Goal: Information Seeking & Learning: Check status

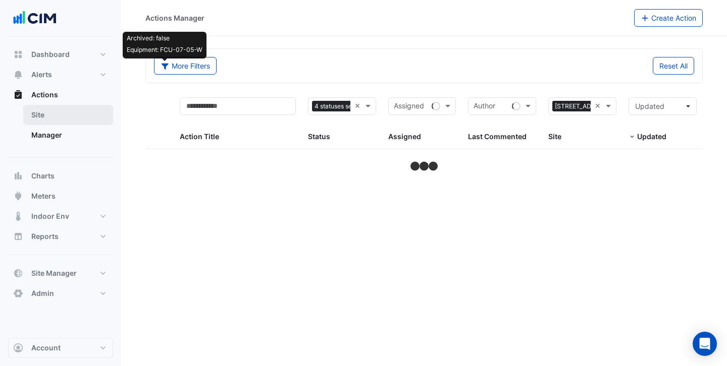
select select "***"
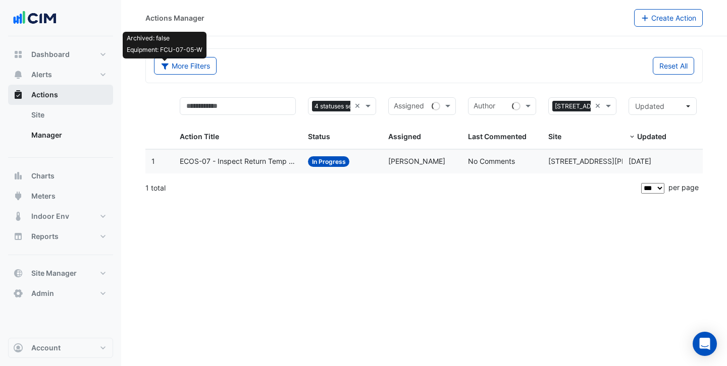
click at [63, 92] on button "Actions" at bounding box center [60, 95] width 105 height 20
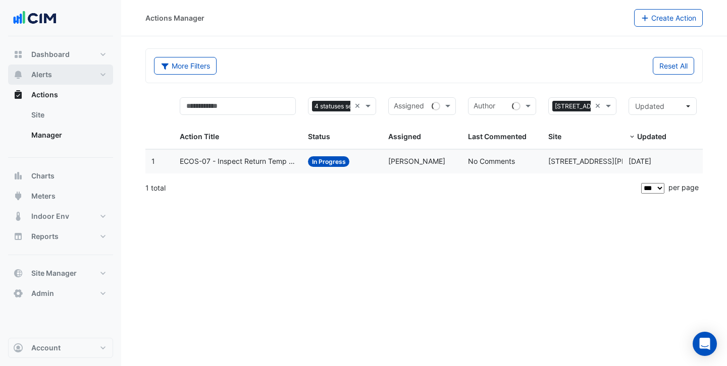
click at [61, 68] on button "Alerts" at bounding box center [60, 75] width 105 height 20
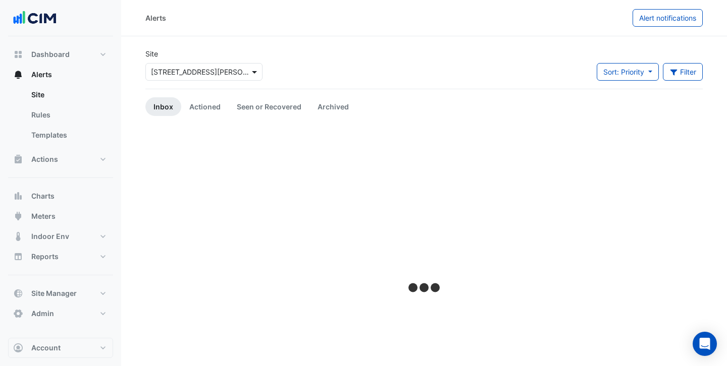
click at [252, 71] on span at bounding box center [255, 72] width 13 height 11
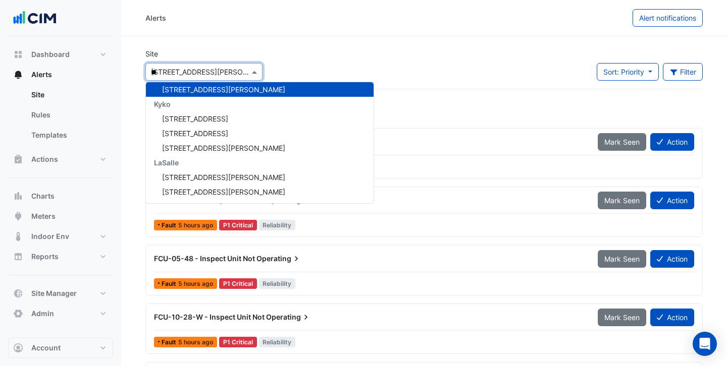
scroll to position [838, 0]
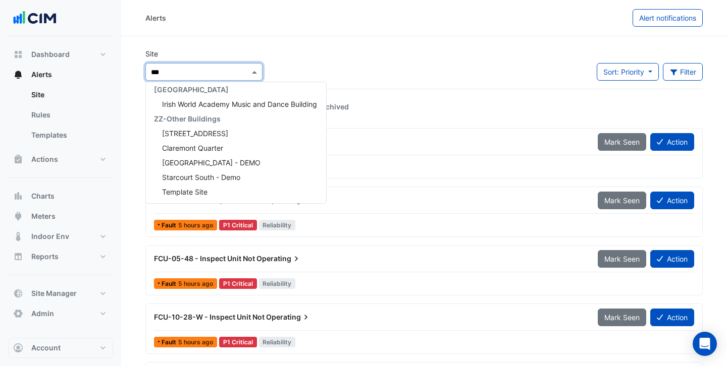
type input "****"
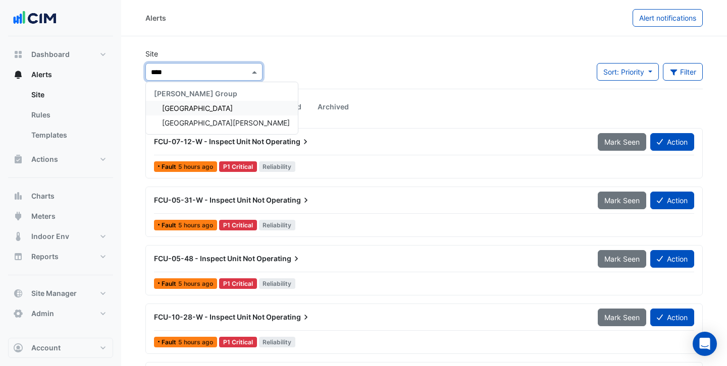
click at [208, 109] on span "[GEOGRAPHIC_DATA]" at bounding box center [197, 108] width 71 height 9
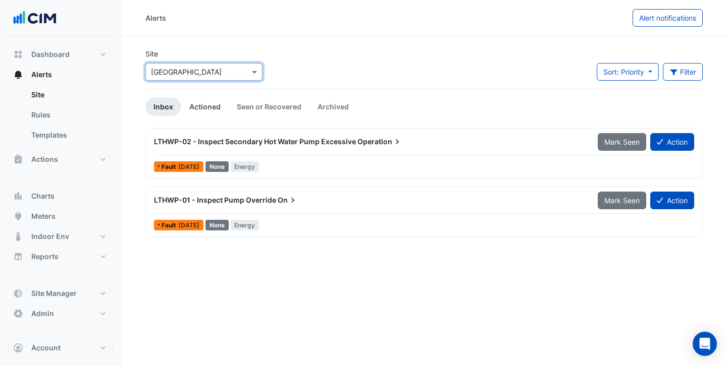
click at [205, 113] on link "Actioned" at bounding box center [204, 106] width 47 height 19
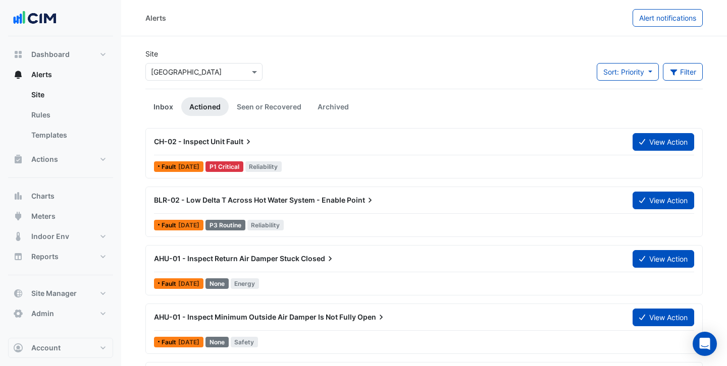
click at [153, 105] on link "Inbox" at bounding box center [163, 106] width 36 height 19
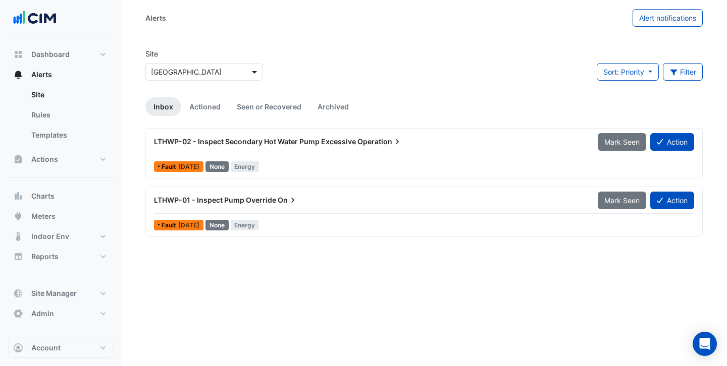
click at [251, 73] on span at bounding box center [255, 72] width 13 height 11
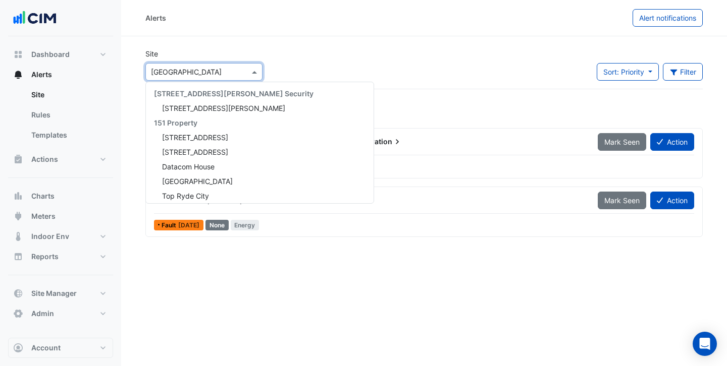
scroll to position [7234, 0]
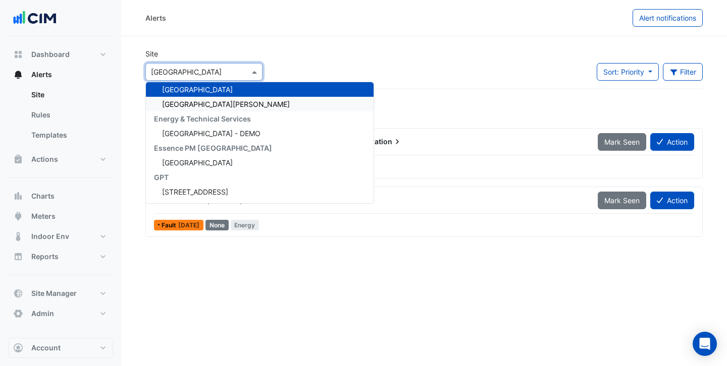
click at [240, 101] on div "[GEOGRAPHIC_DATA][PERSON_NAME]" at bounding box center [260, 104] width 228 height 15
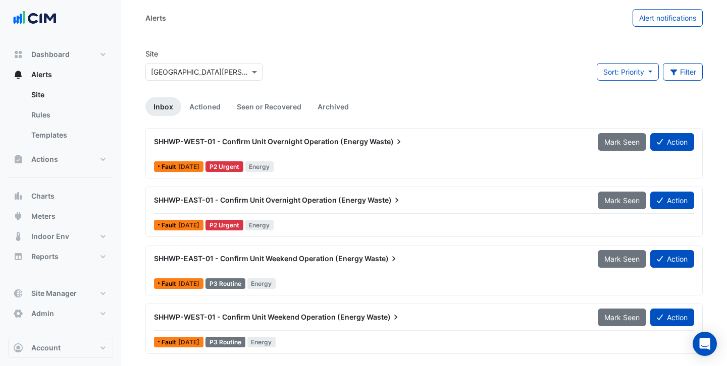
click at [307, 38] on section "Site × St James House Sort: Priority Priority Updated Filter Title Priority Fil…" at bounding box center [424, 195] width 606 height 318
click at [69, 196] on button "Charts" at bounding box center [60, 196] width 105 height 20
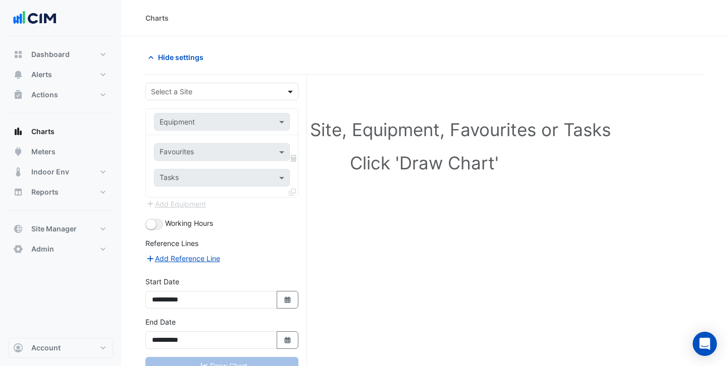
click at [288, 92] on span at bounding box center [291, 91] width 13 height 11
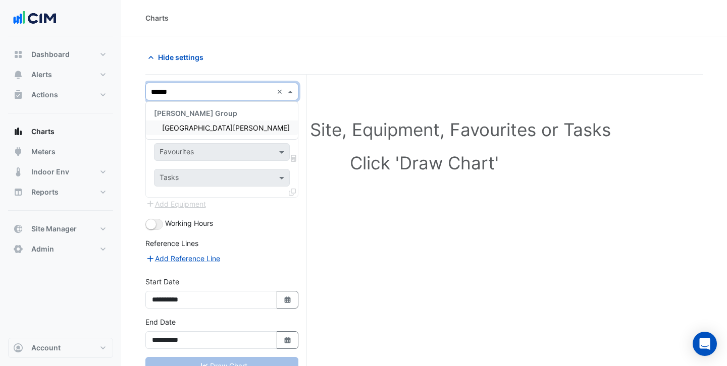
type input "*******"
click at [248, 131] on div "St James House" at bounding box center [222, 128] width 152 height 15
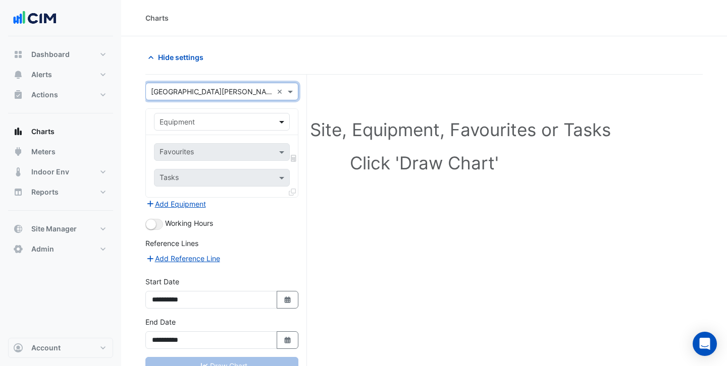
click at [284, 125] on span at bounding box center [283, 122] width 13 height 11
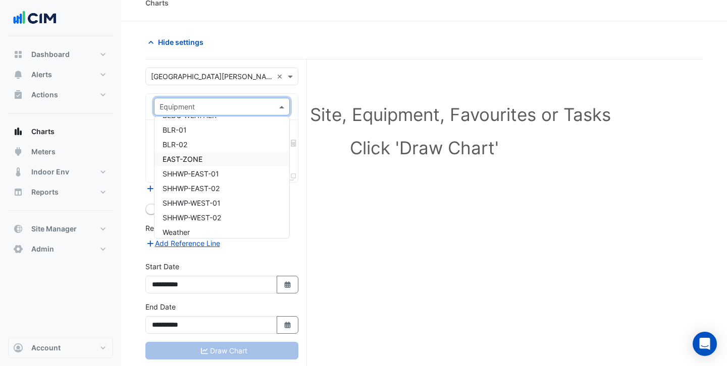
scroll to position [38, 0]
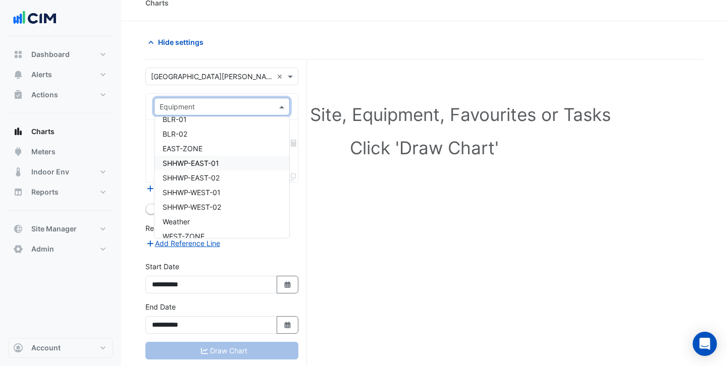
click at [253, 166] on div "SHHWP-EAST-01" at bounding box center [221, 163] width 135 height 15
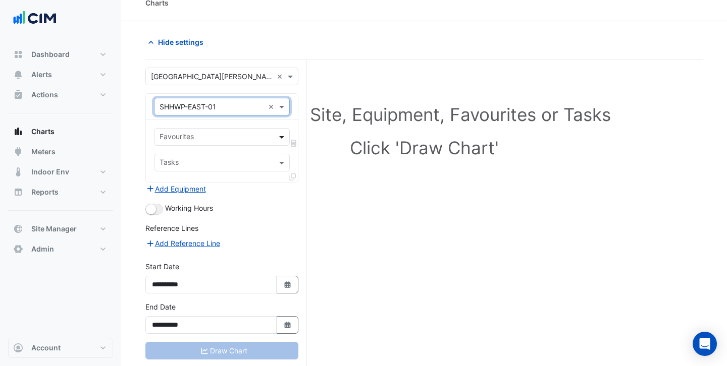
click at [278, 139] on span at bounding box center [283, 137] width 13 height 11
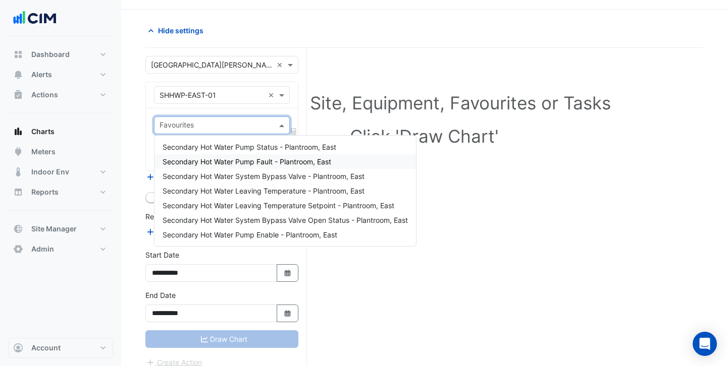
scroll to position [30, 0]
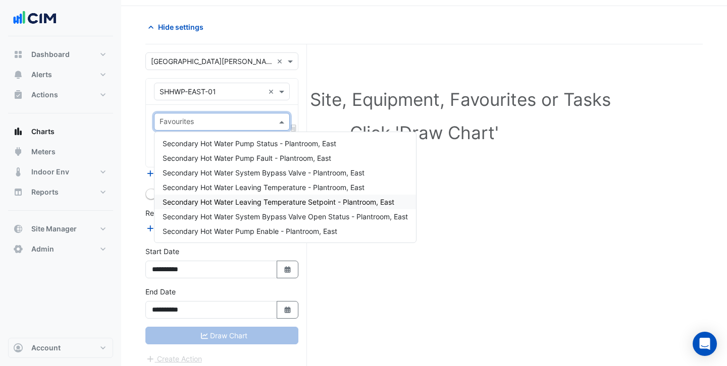
click at [229, 207] on div "Secondary Hot Water Leaving Temperature Setpoint - Plantroom, East" at bounding box center [284, 202] width 261 height 15
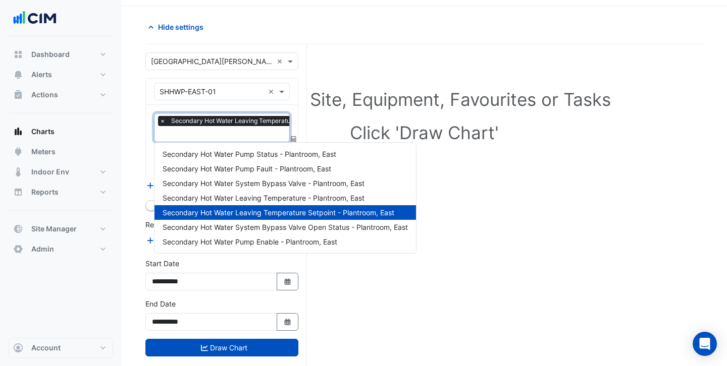
click at [225, 135] on input "text" at bounding box center [268, 135] width 218 height 11
click at [225, 181] on span "Secondary Hot Water System Bypass Valve - Plantroom, East" at bounding box center [264, 183] width 202 height 9
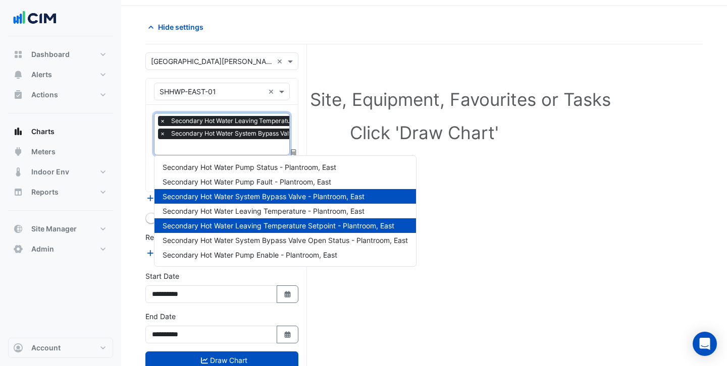
click at [221, 146] on input "text" at bounding box center [268, 148] width 218 height 11
click at [232, 214] on span "Secondary Hot Water Leaving Temperature - Plantroom, East" at bounding box center [264, 211] width 202 height 9
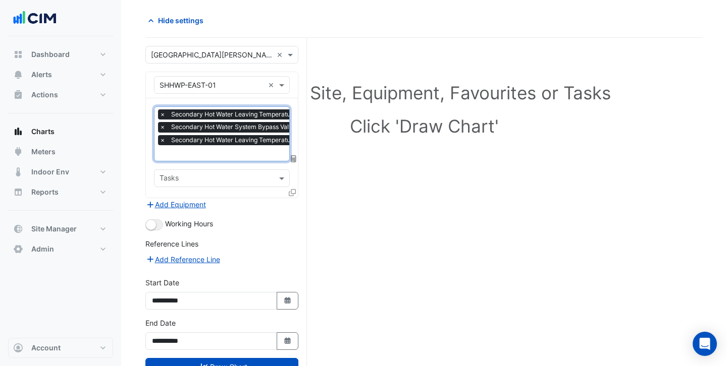
scroll to position [72, 0]
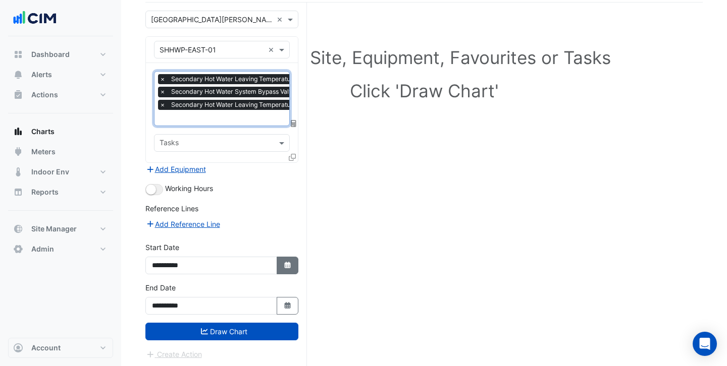
click at [284, 258] on button "Select Date" at bounding box center [288, 266] width 22 height 18
select select "**"
select select "****"
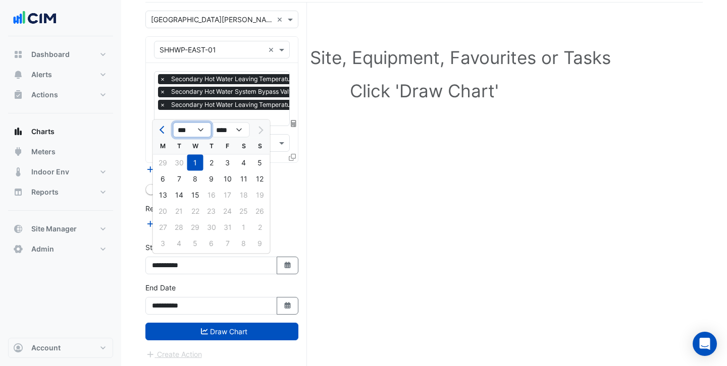
click at [198, 130] on select "*** *** *** *** *** *** *** *** *** ***" at bounding box center [192, 130] width 38 height 15
select select "*"
click at [173, 123] on select "*** *** *** *** *** *** *** *** *** ***" at bounding box center [192, 130] width 38 height 15
click at [260, 164] on div "1" at bounding box center [260, 163] width 16 height 16
type input "**********"
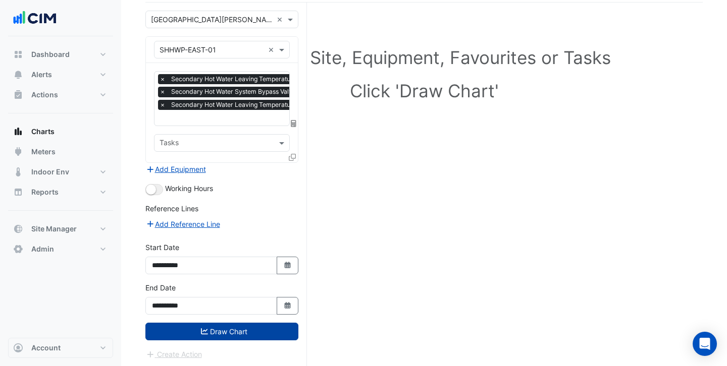
click at [223, 337] on button "Draw Chart" at bounding box center [221, 332] width 153 height 18
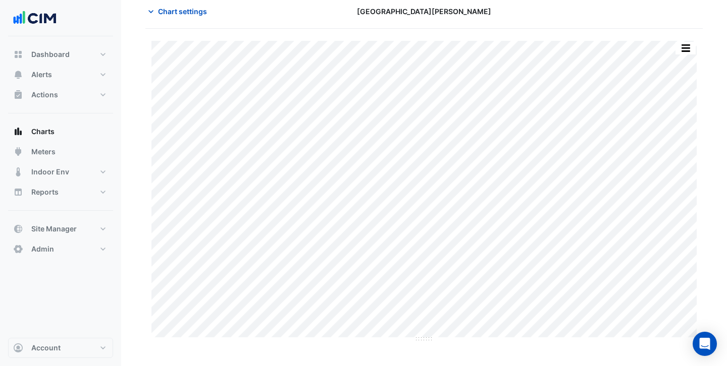
scroll to position [47, 0]
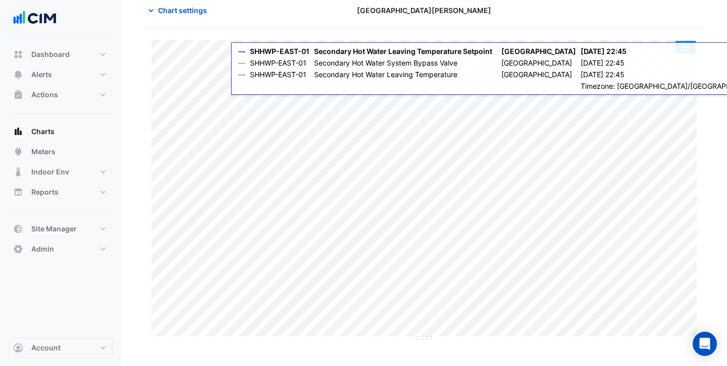
click at [689, 52] on button "button" at bounding box center [685, 47] width 20 height 13
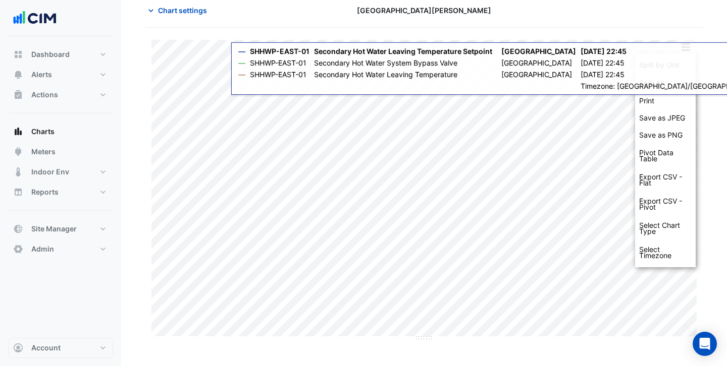
click at [720, 177] on section "Chart settings St James House Split by Unit Split All Print Save as JPEG Save a…" at bounding box center [424, 191] width 606 height 404
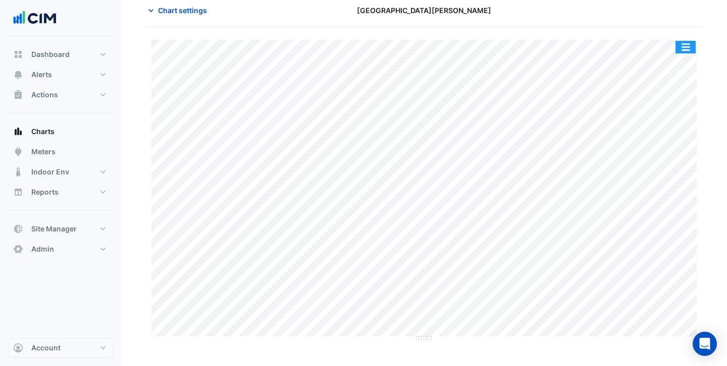
click at [689, 48] on button "button" at bounding box center [685, 47] width 20 height 13
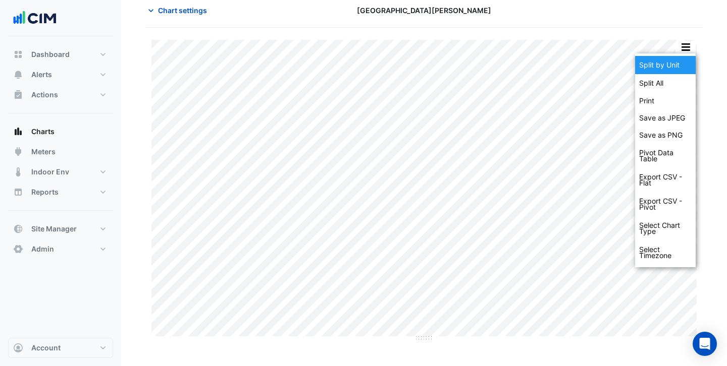
click at [675, 68] on div "Split by Unit" at bounding box center [665, 65] width 61 height 18
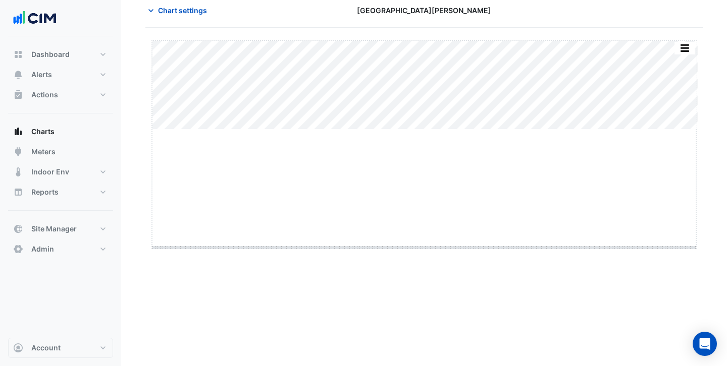
drag, startPoint x: 424, startPoint y: 129, endPoint x: 424, endPoint y: 247, distance: 117.6
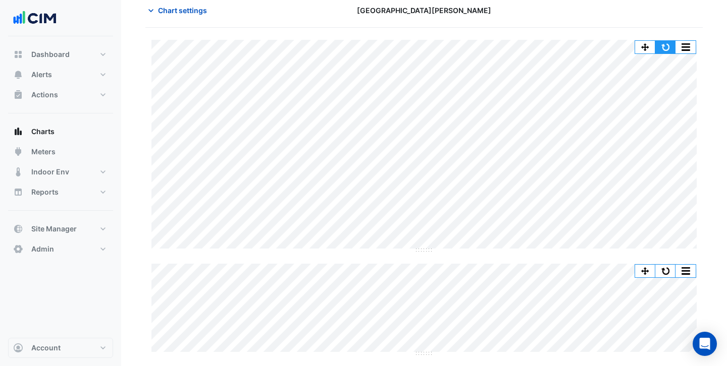
click at [671, 45] on button "button" at bounding box center [665, 47] width 20 height 13
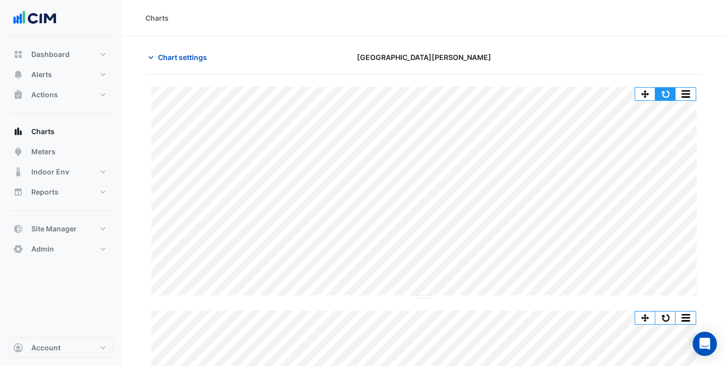
click at [664, 90] on button "button" at bounding box center [665, 94] width 20 height 13
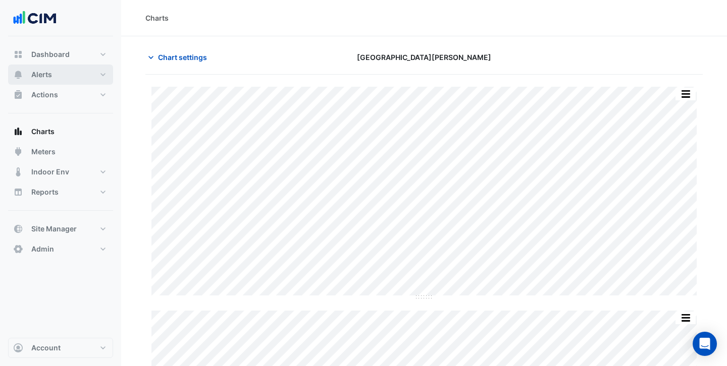
click at [54, 80] on button "Alerts" at bounding box center [60, 75] width 105 height 20
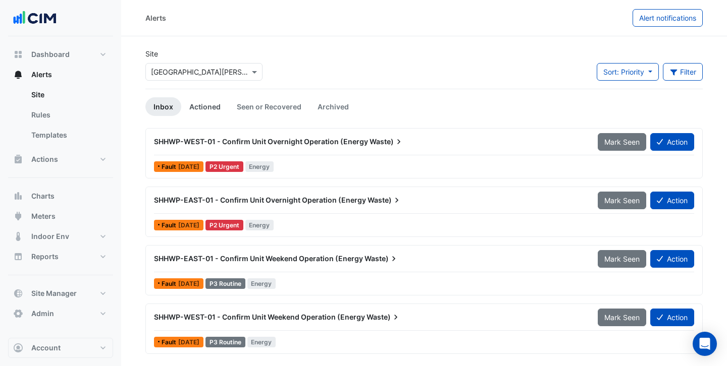
click at [204, 109] on link "Actioned" at bounding box center [204, 106] width 47 height 19
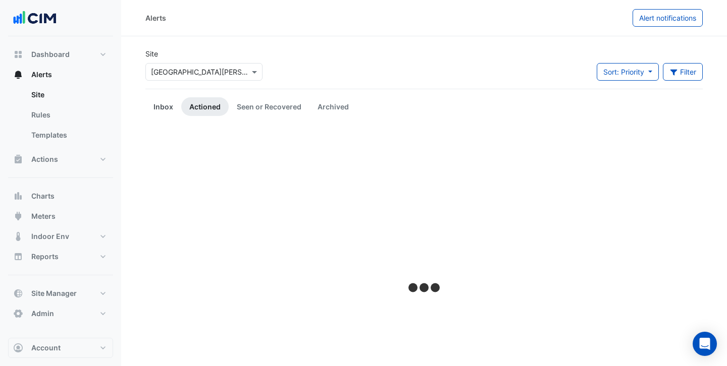
click at [166, 109] on link "Inbox" at bounding box center [163, 106] width 36 height 19
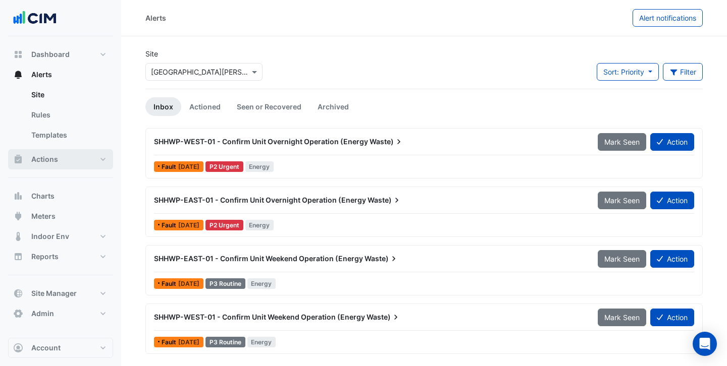
click at [60, 153] on button "Actions" at bounding box center [60, 159] width 105 height 20
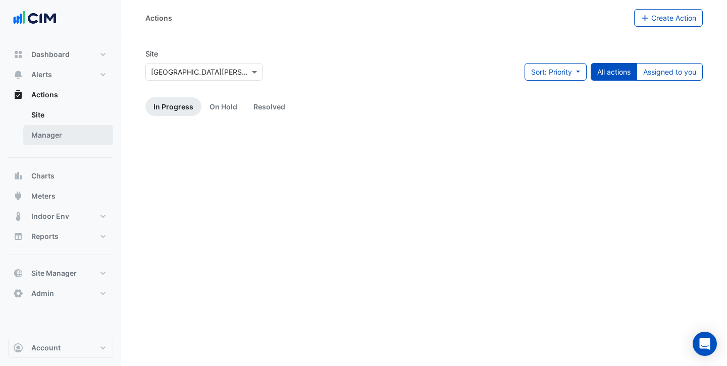
click at [72, 138] on link "Manager" at bounding box center [68, 135] width 90 height 20
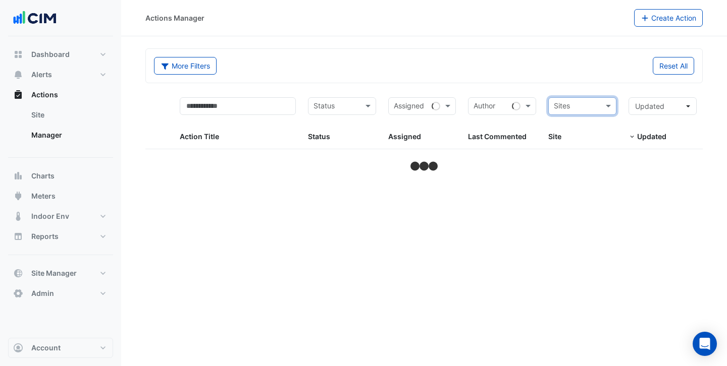
click at [566, 105] on input "text" at bounding box center [576, 107] width 45 height 12
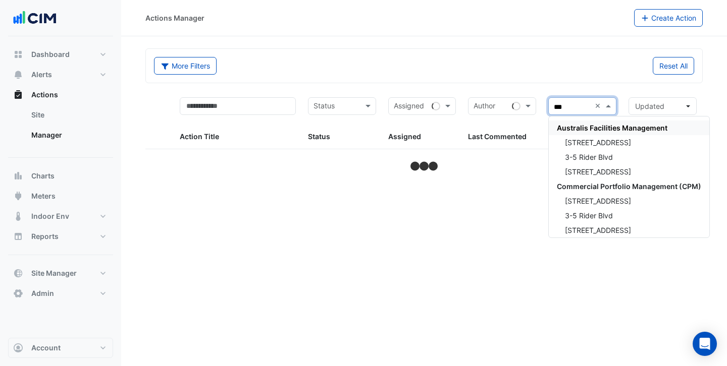
type input "****"
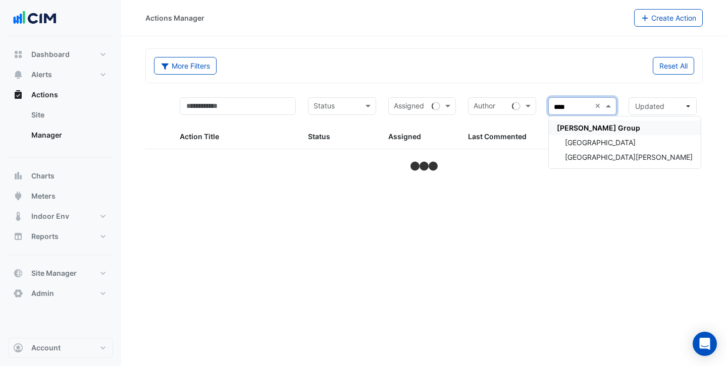
click at [587, 131] on span "Emerson Group" at bounding box center [598, 128] width 83 height 9
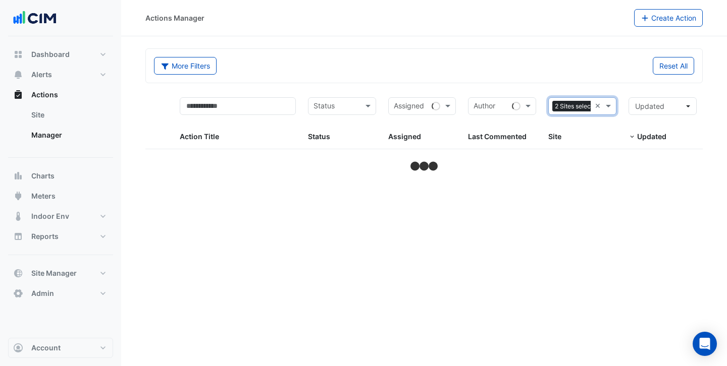
select select "***"
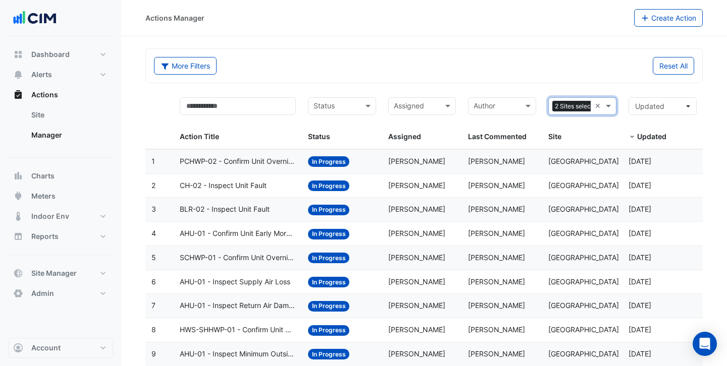
click at [247, 162] on span "PCHWP-02 - Confirm Unit Overnight Operation (Energy Waste)" at bounding box center [238, 162] width 116 height 12
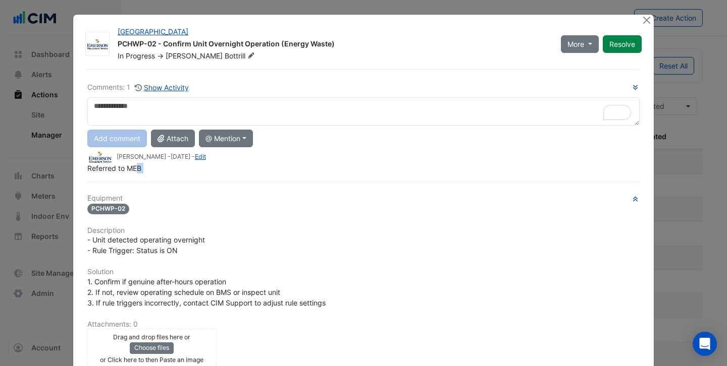
drag, startPoint x: 137, startPoint y: 170, endPoint x: 200, endPoint y: 150, distance: 65.8
click at [105, 170] on div "Comments: 1 Show Activity Add comment Attach @ Mention CIM BACER Notifications …" at bounding box center [363, 279] width 564 height 420
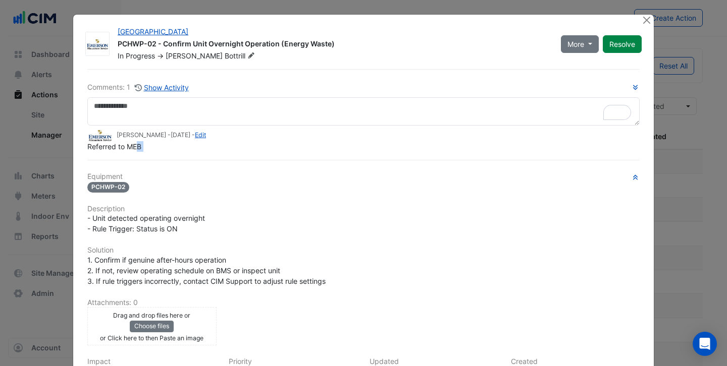
click at [344, 168] on div "Comments: 1 Show Activity John Bottrill - 2 months and 25 days ago - Edit Refer…" at bounding box center [363, 268] width 564 height 399
click at [649, 21] on button "Close" at bounding box center [646, 20] width 11 height 11
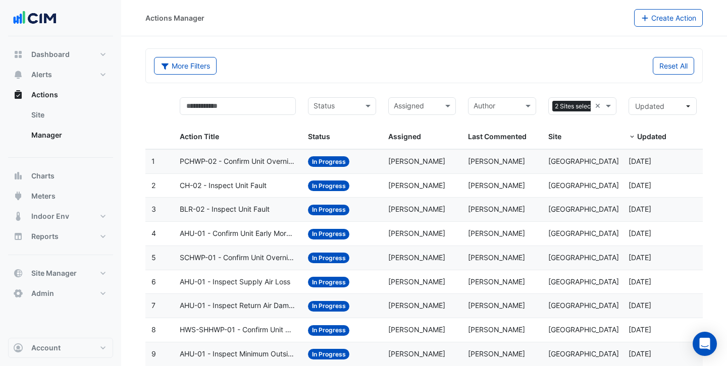
click at [242, 189] on span "CH-02 - Inspect Unit Fault" at bounding box center [223, 186] width 87 height 12
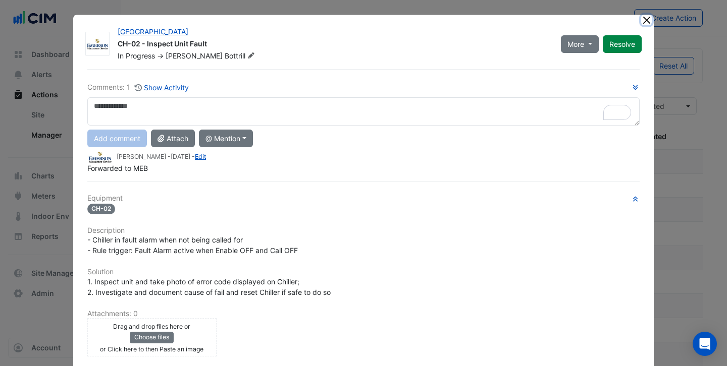
click at [647, 22] on button "Close" at bounding box center [646, 20] width 11 height 11
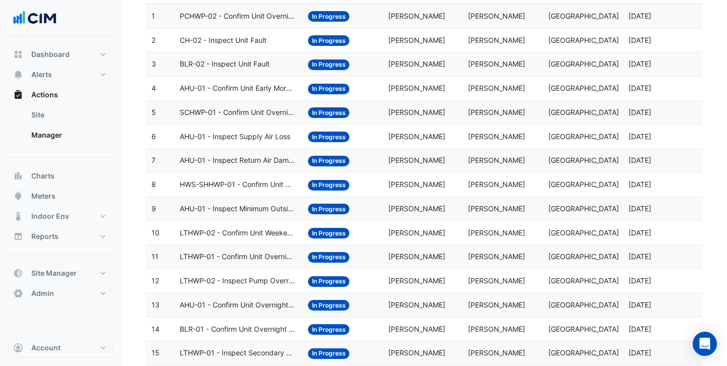
scroll to position [51, 0]
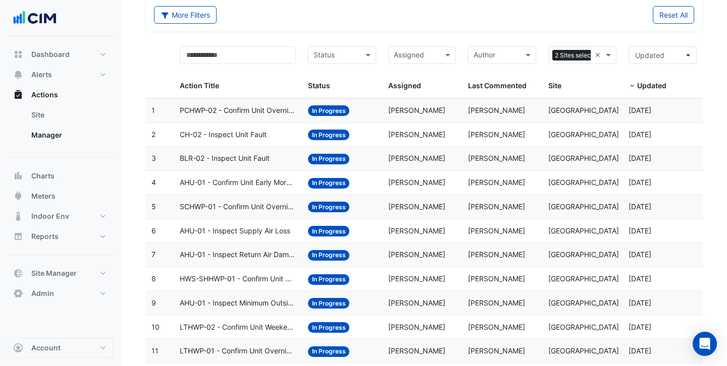
click at [256, 158] on span "BLR-02 - Inspect Unit Fault" at bounding box center [225, 159] width 90 height 12
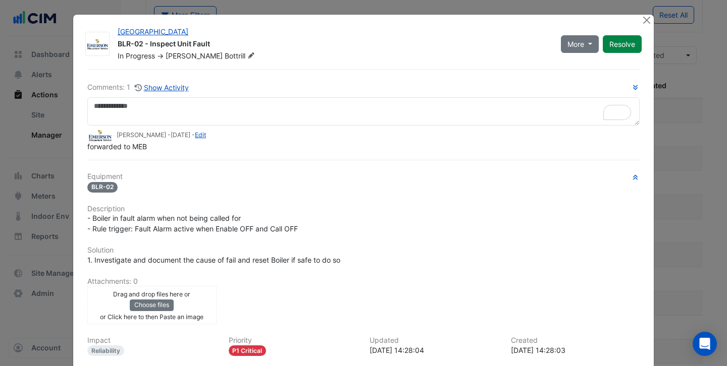
drag, startPoint x: 147, startPoint y: 168, endPoint x: 137, endPoint y: 168, distance: 10.1
click at [137, 168] on div "Comments: 1 Show Activity John Bottrill - 6 months and 15 days ago - Edit forwa…" at bounding box center [363, 258] width 564 height 378
drag, startPoint x: 150, startPoint y: 143, endPoint x: 134, endPoint y: 143, distance: 16.2
click at [133, 143] on div "forwarded to MEB" at bounding box center [363, 146] width 552 height 11
click at [647, 19] on button "Close" at bounding box center [646, 20] width 11 height 11
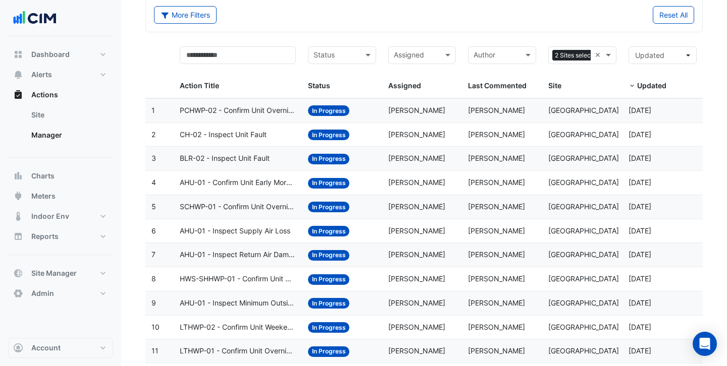
click at [239, 234] on span "AHU-01 - Inspect Supply Air Loss" at bounding box center [235, 232] width 111 height 12
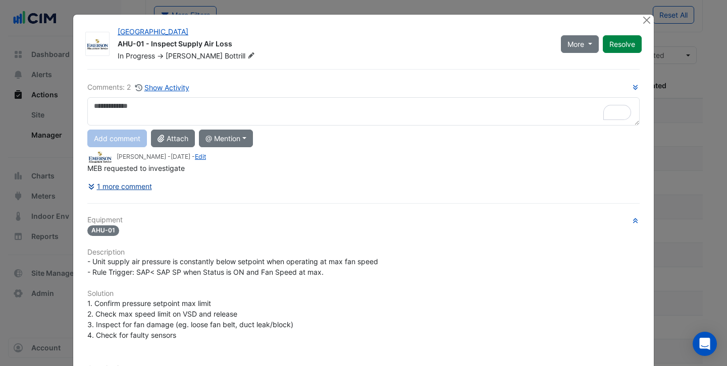
click at [121, 187] on button "1 more comment" at bounding box center [119, 187] width 65 height 18
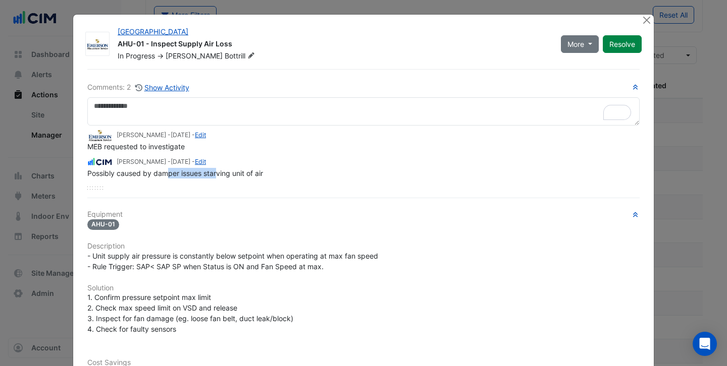
drag, startPoint x: 218, startPoint y: 173, endPoint x: 140, endPoint y: 173, distance: 77.2
click at [140, 173] on span "Possibly caused by damper issues starving unit of air" at bounding box center [175, 173] width 176 height 9
click at [258, 170] on span "Possibly caused by damper issues starving unit of air" at bounding box center [175, 173] width 176 height 9
click at [648, 18] on button "Close" at bounding box center [646, 20] width 11 height 11
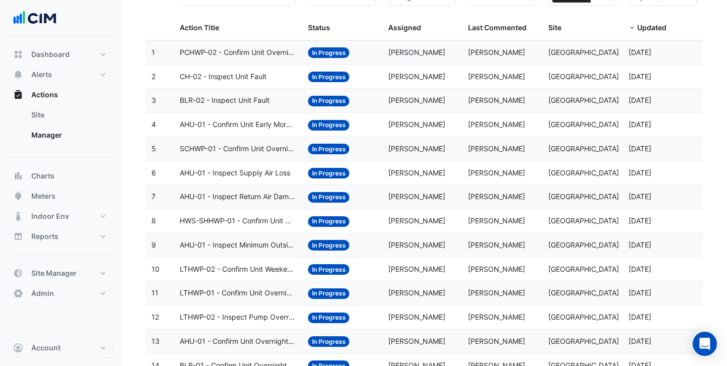
scroll to position [0, 0]
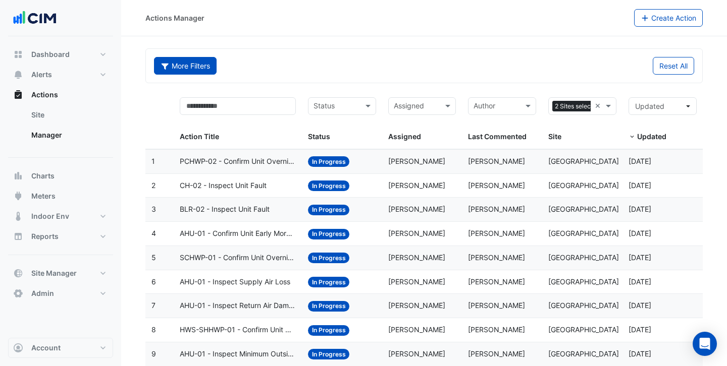
click at [193, 60] on button "More Filters" at bounding box center [185, 66] width 63 height 18
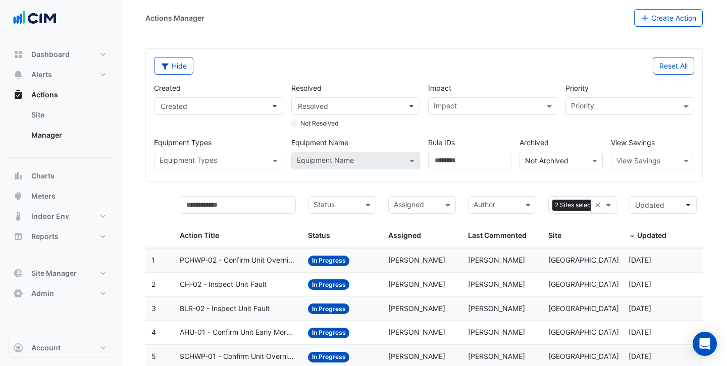
click at [649, 159] on input "text" at bounding box center [642, 161] width 52 height 11
click at [630, 180] on span "Cost" at bounding box center [626, 182] width 15 height 9
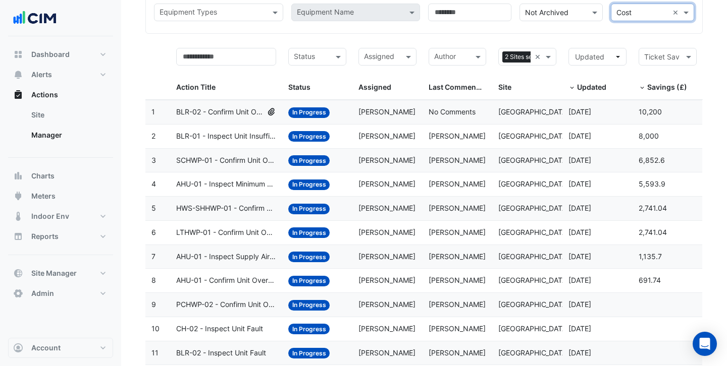
scroll to position [155, 0]
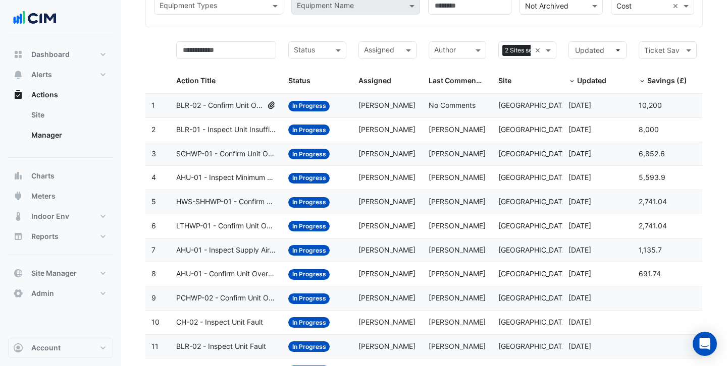
click at [661, 79] on span "Savings (£)" at bounding box center [667, 80] width 40 height 9
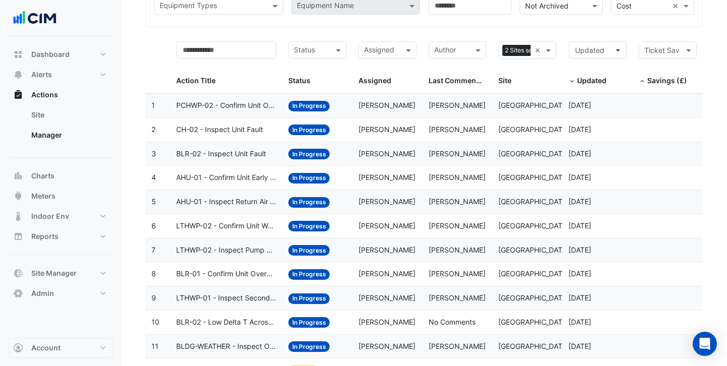
click at [668, 83] on span "Savings (£)" at bounding box center [667, 80] width 40 height 9
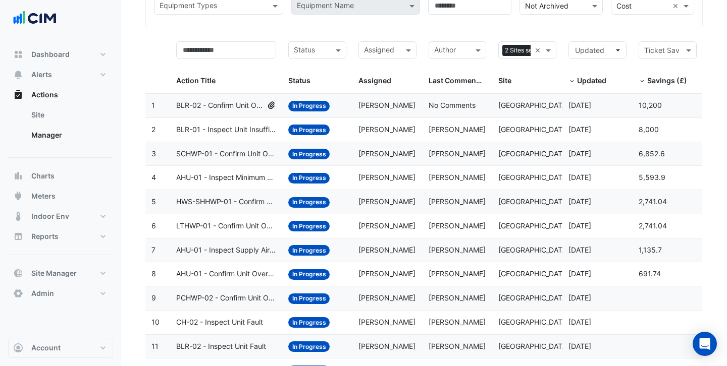
click at [229, 110] on span "BLR-02 - Confirm Unit Overnight Operation (Energy Waste)" at bounding box center [219, 106] width 87 height 12
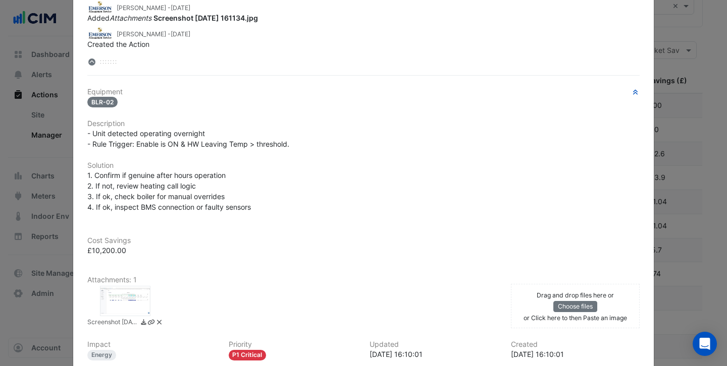
scroll to position [243, 0]
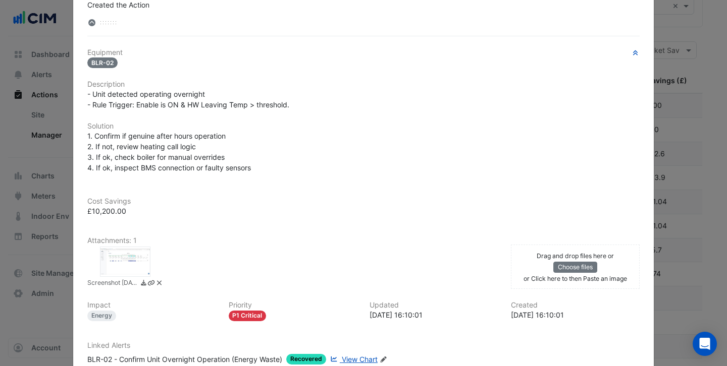
click at [129, 262] on div at bounding box center [125, 262] width 50 height 30
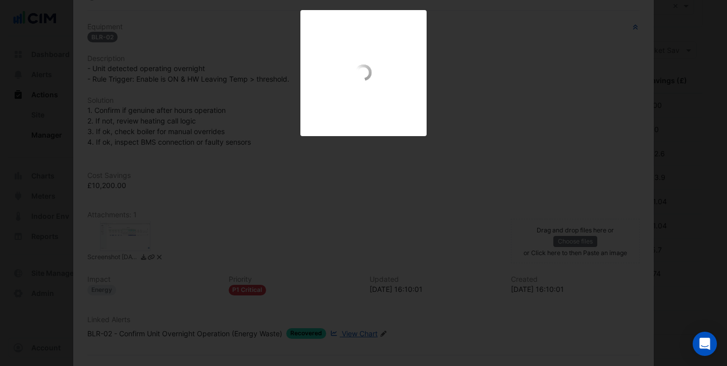
scroll to position [218, 0]
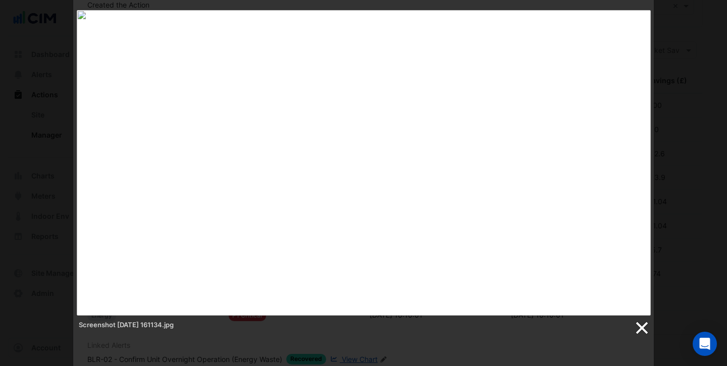
click at [638, 326] on link at bounding box center [640, 328] width 15 height 15
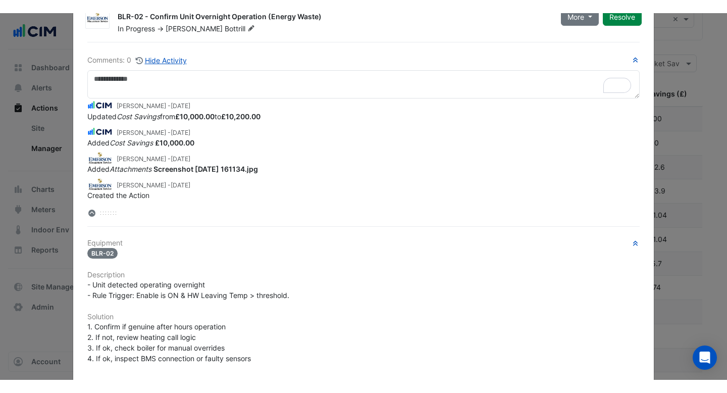
scroll to position [0, 0]
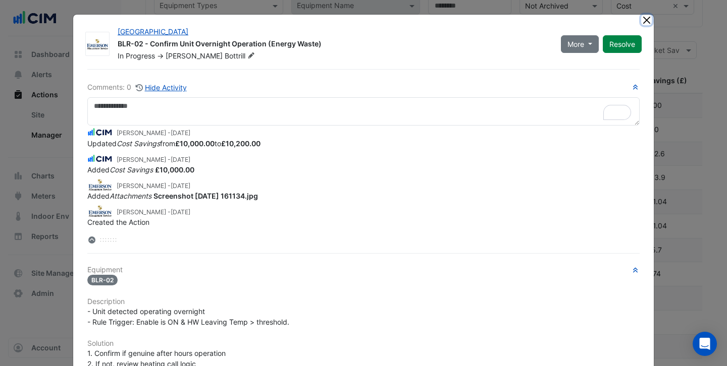
click at [647, 17] on button "Close" at bounding box center [646, 20] width 11 height 11
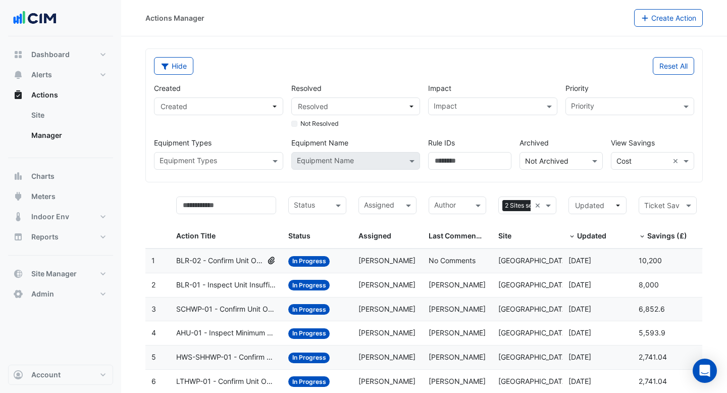
select select "***"
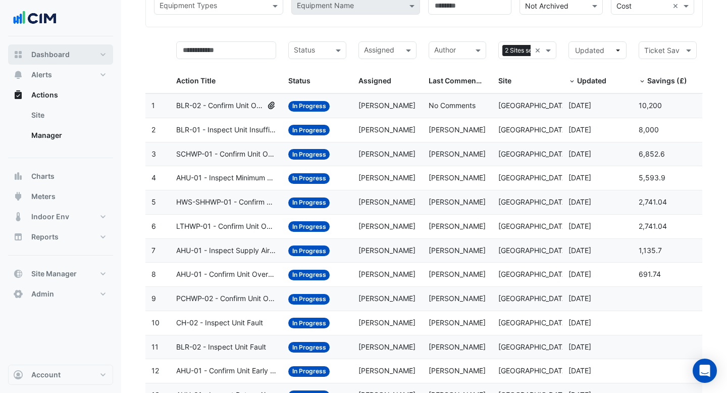
click at [51, 61] on button "Dashboard" at bounding box center [60, 54] width 105 height 20
select select "***"
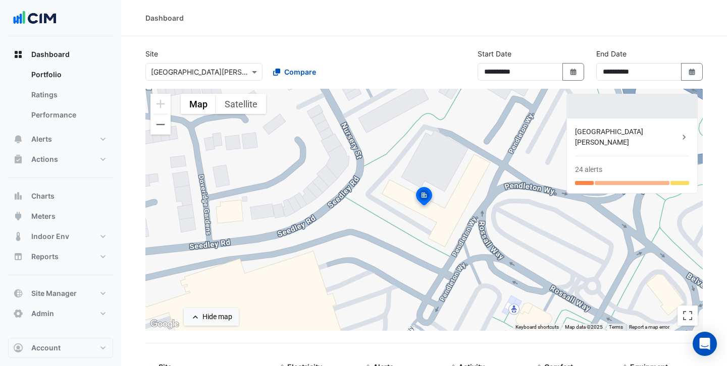
scroll to position [78, 0]
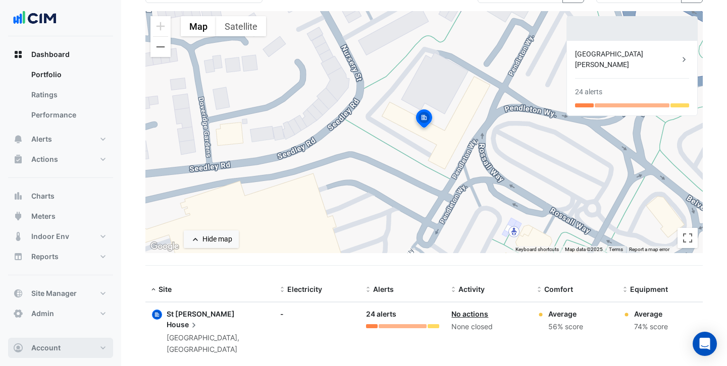
click at [65, 352] on button "Account" at bounding box center [60, 348] width 105 height 20
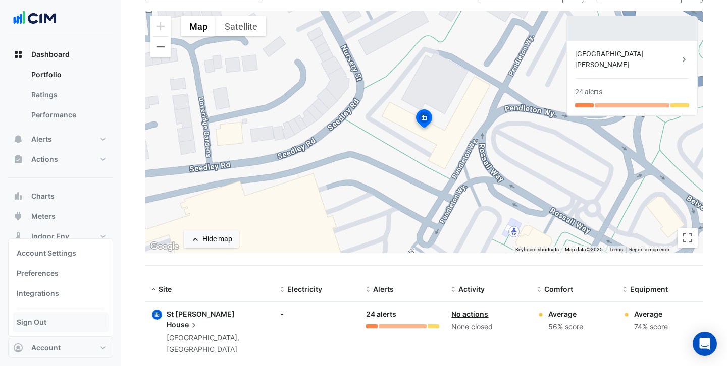
click at [50, 321] on link "Sign Out" at bounding box center [61, 322] width 96 height 20
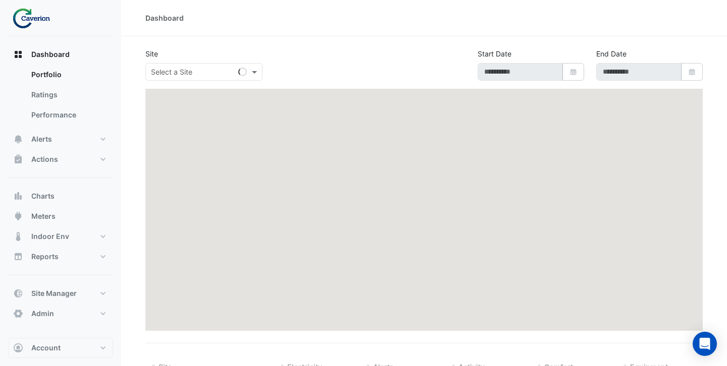
type input "**********"
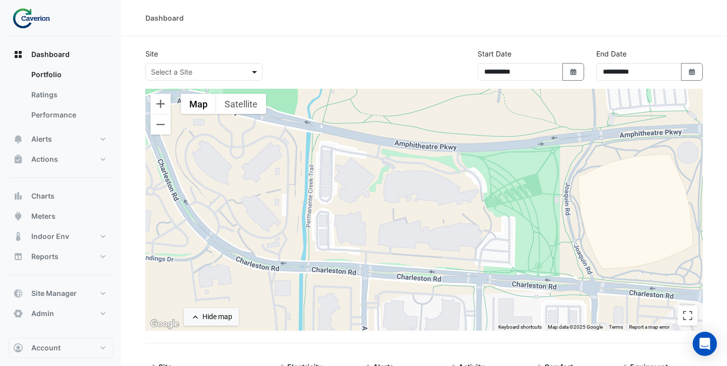
click at [254, 75] on span at bounding box center [255, 72] width 13 height 11
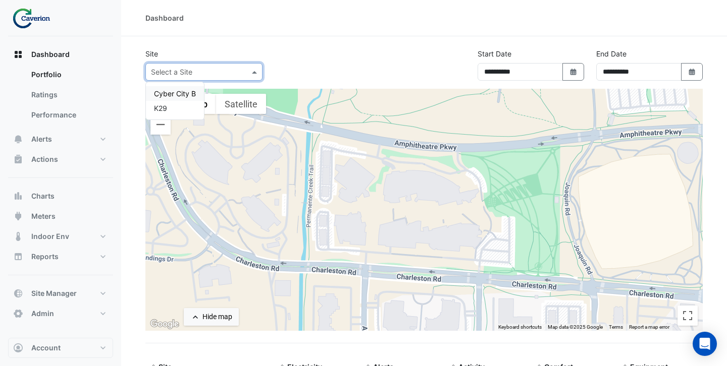
click at [174, 94] on span "Cyber City B" at bounding box center [175, 93] width 42 height 9
select select "***"
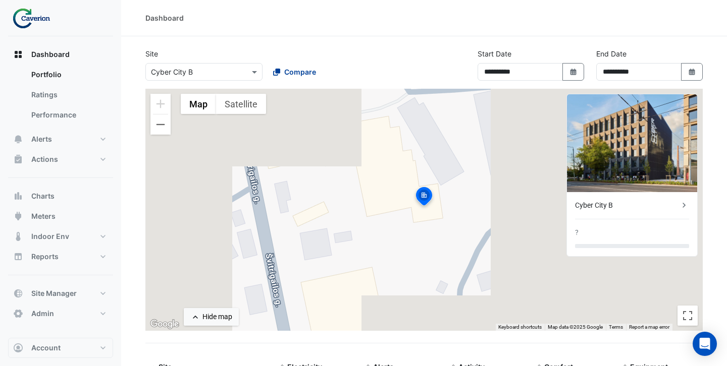
click at [281, 74] on div "Compare" at bounding box center [294, 72] width 43 height 11
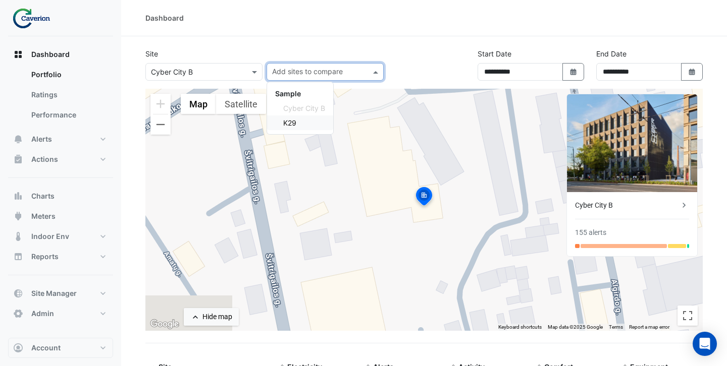
click at [280, 123] on div "K29" at bounding box center [300, 123] width 66 height 15
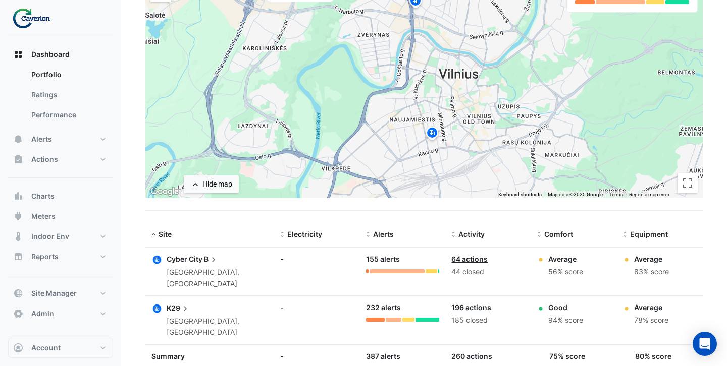
scroll to position [147, 0]
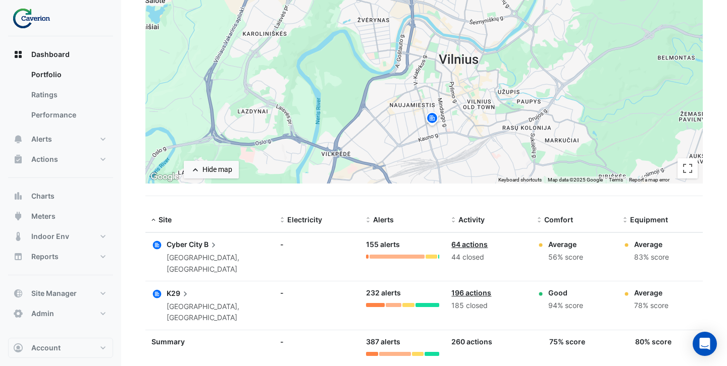
click at [177, 248] on span "Cyber City" at bounding box center [185, 244] width 36 height 9
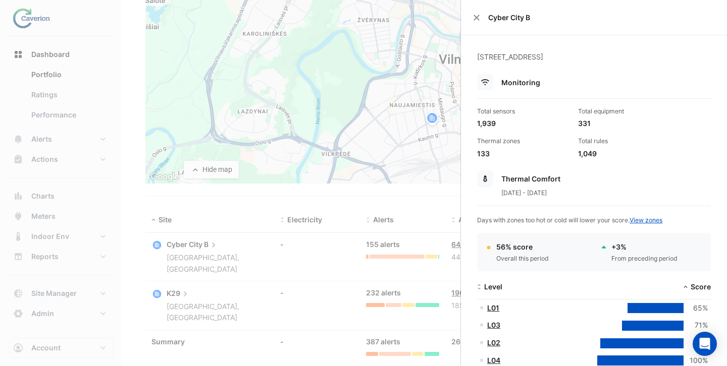
click at [436, 195] on ngb-offcanvas-backdrop at bounding box center [363, 183] width 727 height 366
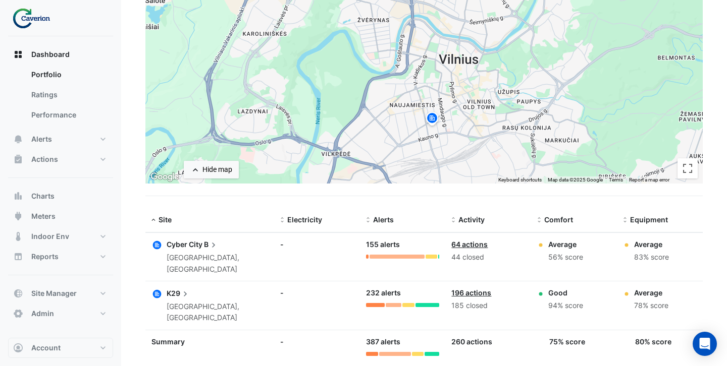
drag, startPoint x: 576, startPoint y: 260, endPoint x: 549, endPoint y: 259, distance: 27.8
click at [549, 259] on div "56% score" at bounding box center [565, 258] width 35 height 12
click at [565, 259] on div "56% score" at bounding box center [565, 258] width 35 height 12
click at [182, 244] on span "Cyber City" at bounding box center [185, 244] width 36 height 9
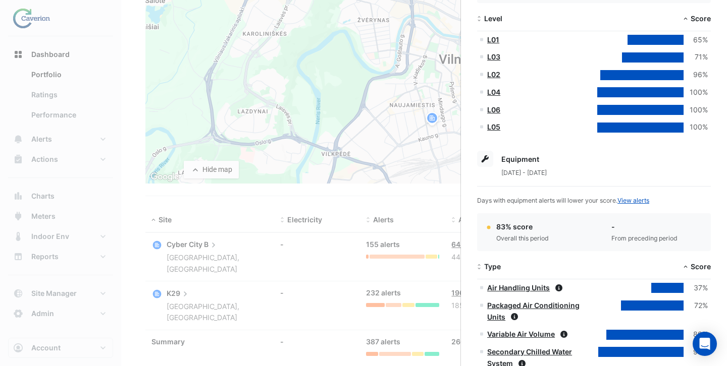
scroll to position [182, 0]
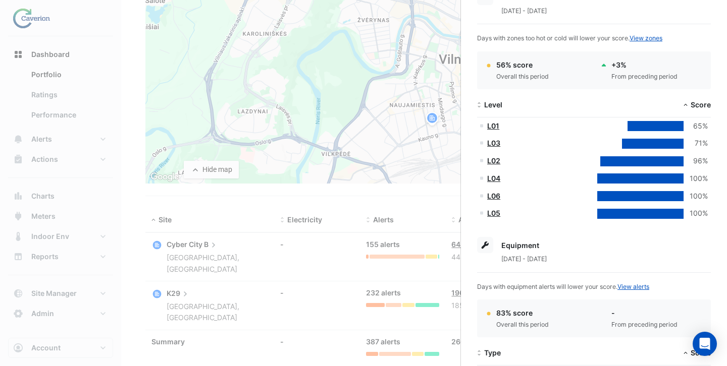
click at [495, 142] on link "L03" at bounding box center [493, 143] width 13 height 9
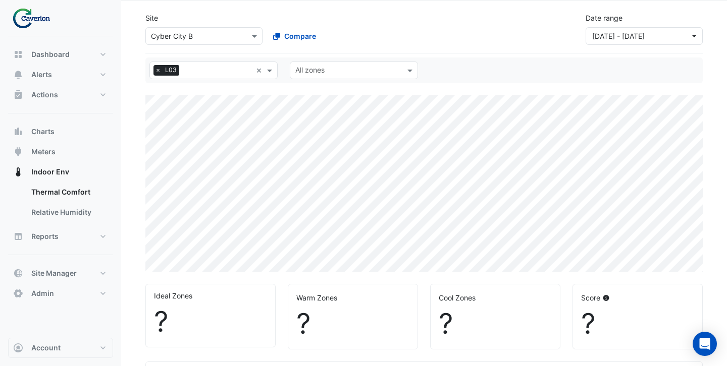
select select "***"
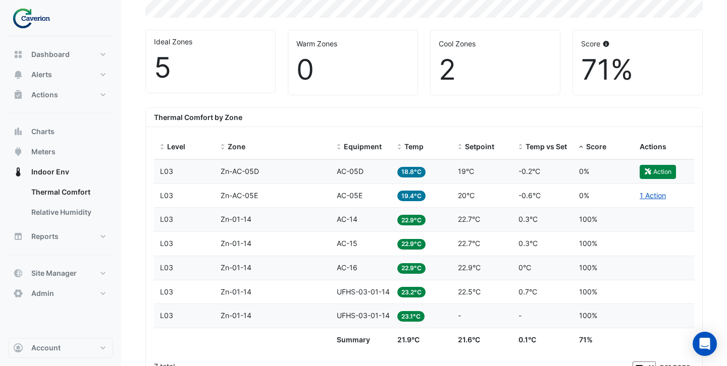
scroll to position [274, 0]
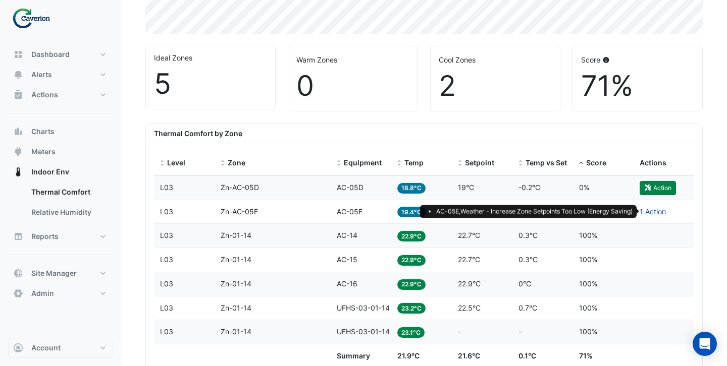
click at [648, 214] on link "1 Action" at bounding box center [652, 211] width 26 height 9
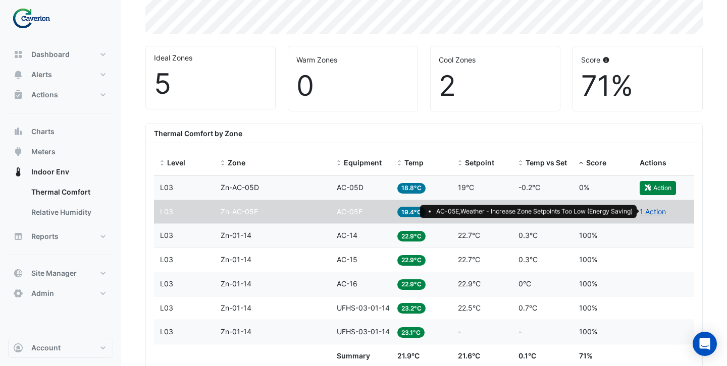
click at [706, 125] on section "Site × Cyber City B Compare Date range 01 Jul 25 - 30 Sep 25 × L03 × All zones …" at bounding box center [424, 182] width 606 height 841
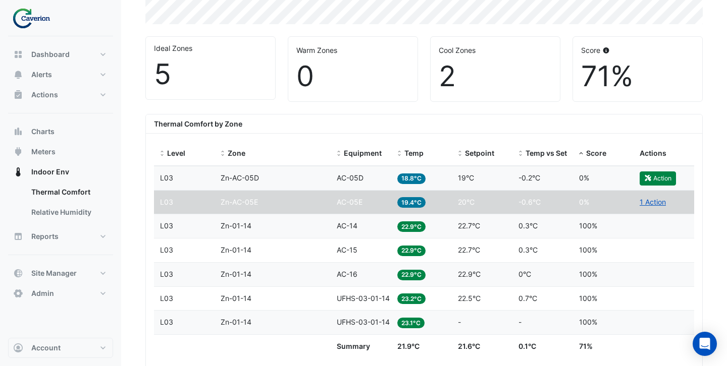
scroll to position [301, 0]
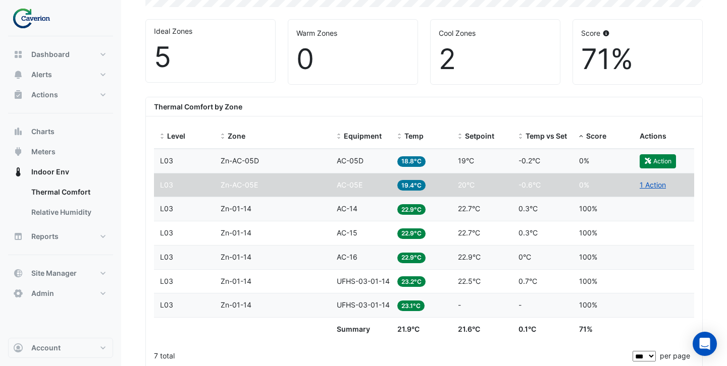
click at [444, 159] on div "Temp 18.8°C" at bounding box center [421, 161] width 48 height 12
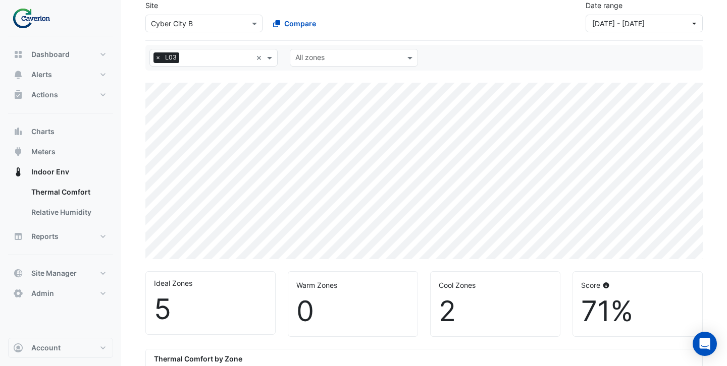
scroll to position [17, 0]
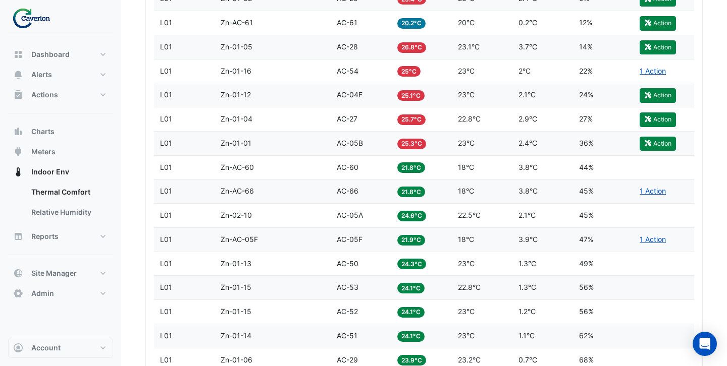
scroll to position [1072, 0]
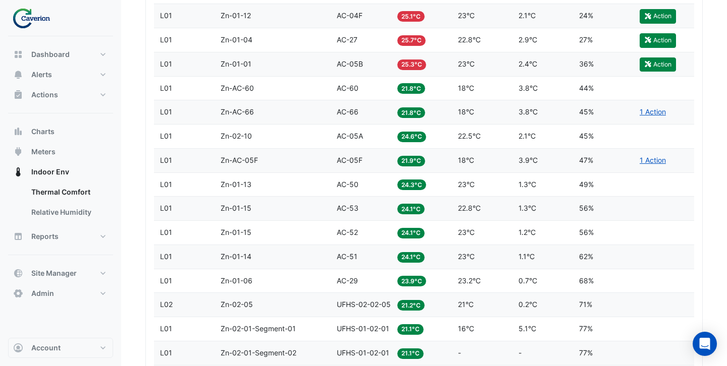
click at [344, 65] on span "AC-05B" at bounding box center [350, 64] width 26 height 9
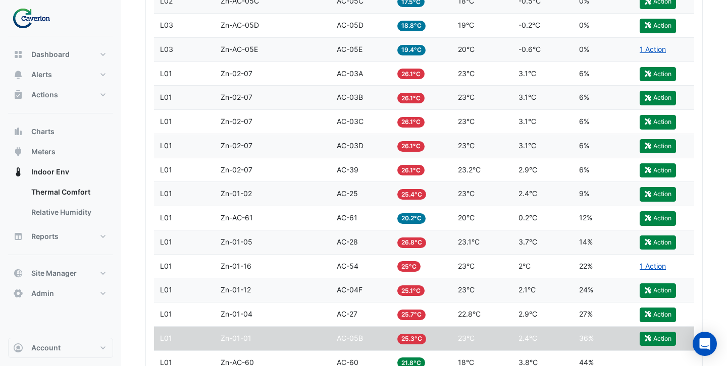
scroll to position [795, 0]
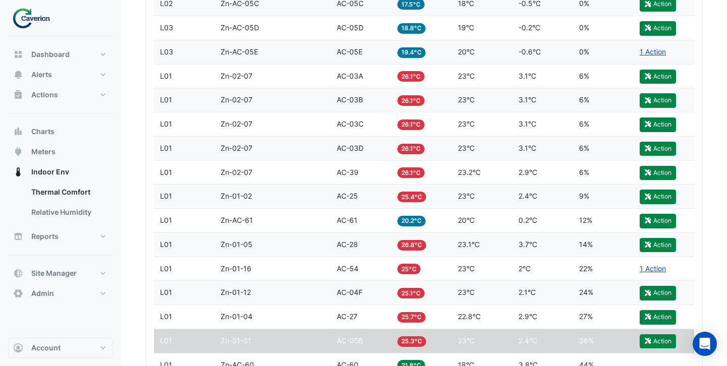
click at [437, 243] on div "Temp 26.8°C" at bounding box center [421, 245] width 48 height 12
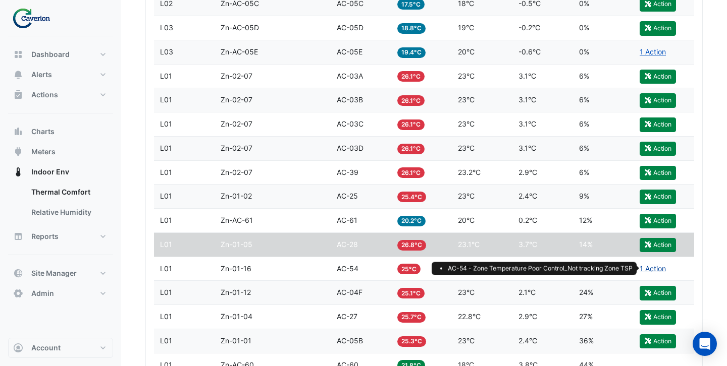
click at [654, 266] on link "1 Action" at bounding box center [652, 268] width 26 height 9
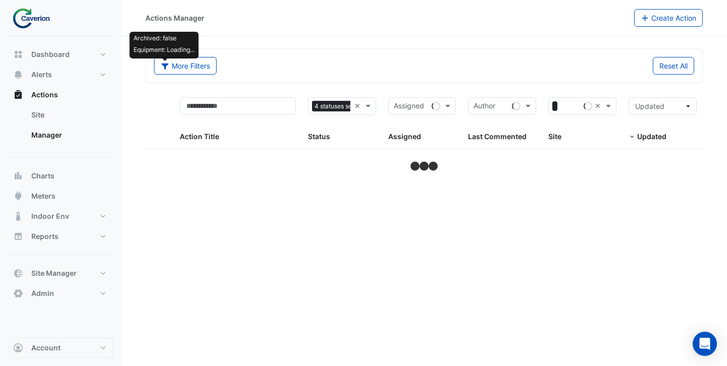
select select "***"
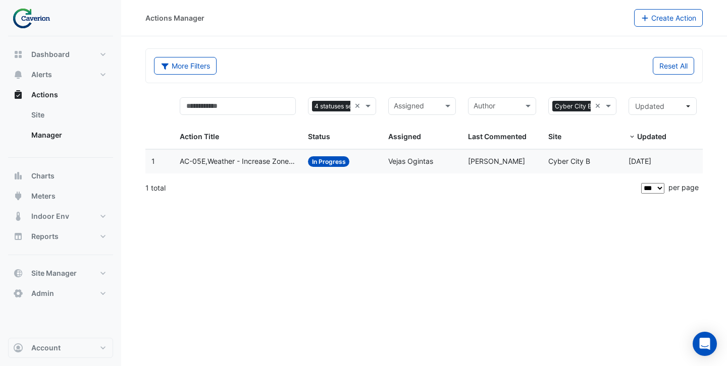
click at [275, 165] on span "AC-05E,Weather - Increase Zone Setpoints Too Low (Energy Saving)" at bounding box center [238, 162] width 116 height 12
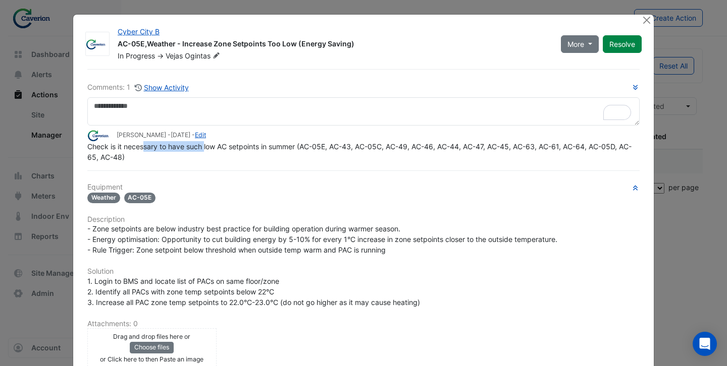
drag, startPoint x: 143, startPoint y: 169, endPoint x: 253, endPoint y: 150, distance: 111.6
click at [204, 147] on span "Check is it necessary to have such low AC setpoints in summer (AC-05E, AC-43, A…" at bounding box center [359, 151] width 544 height 19
click at [649, 21] on button "Close" at bounding box center [646, 20] width 11 height 11
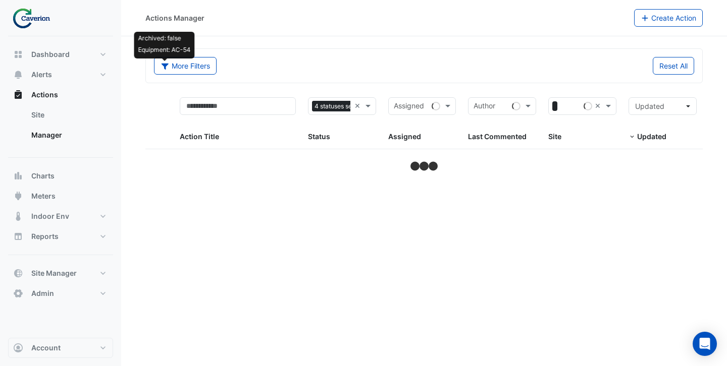
select select "***"
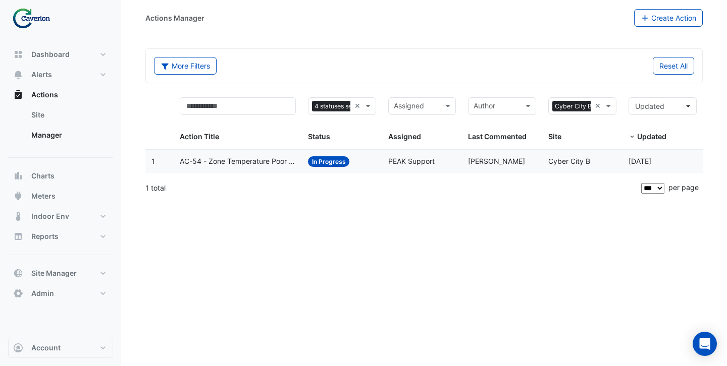
click at [250, 166] on span "AC-54 - Zone Temperature Poor Control_Not tracking Zone TSP" at bounding box center [238, 162] width 116 height 12
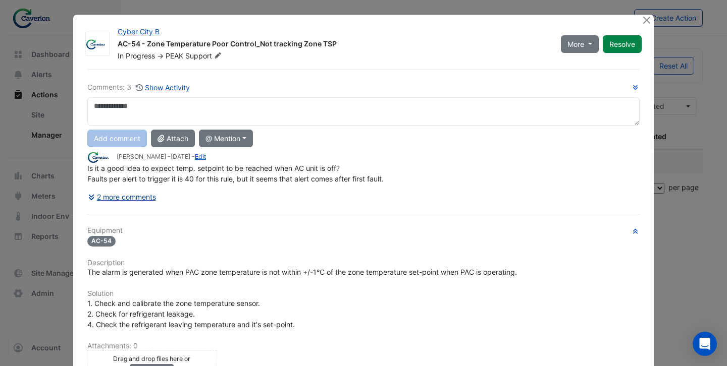
click at [120, 195] on button "2 more comments" at bounding box center [121, 197] width 69 height 18
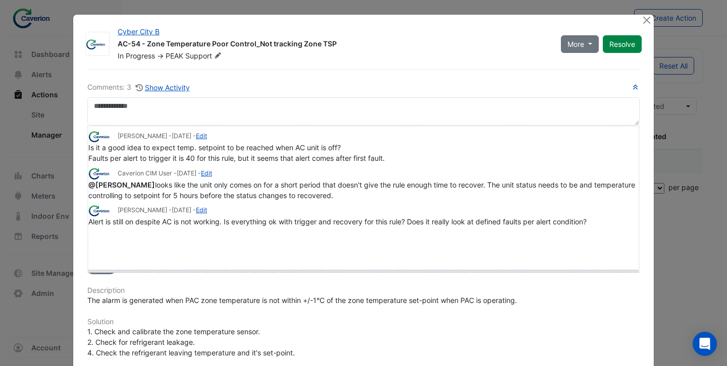
drag, startPoint x: 94, startPoint y: 236, endPoint x: 93, endPoint y: 272, distance: 35.8
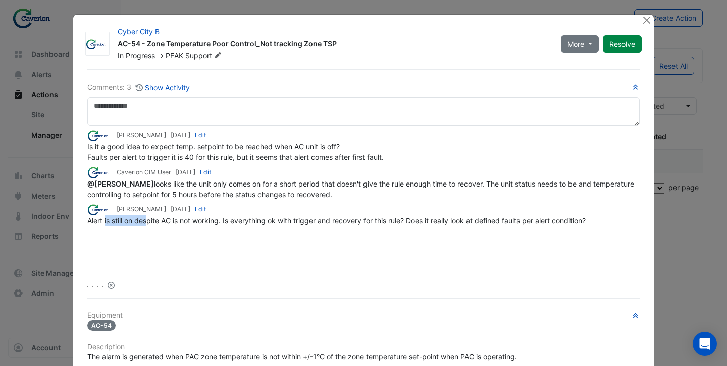
drag, startPoint x: 104, startPoint y: 222, endPoint x: 148, endPoint y: 223, distance: 43.9
click at [149, 223] on span "Alert is still on despite AC is not working. Is everything ok with trigger and …" at bounding box center [336, 221] width 498 height 9
click at [198, 222] on span "Alert is still on despite AC is not working. Is everything ok with trigger and …" at bounding box center [336, 221] width 498 height 9
drag, startPoint x: 233, startPoint y: 224, endPoint x: 260, endPoint y: 224, distance: 26.7
click at [260, 224] on span "Alert is still on despite AC is not working. Is everything ok with trigger and …" at bounding box center [336, 221] width 498 height 9
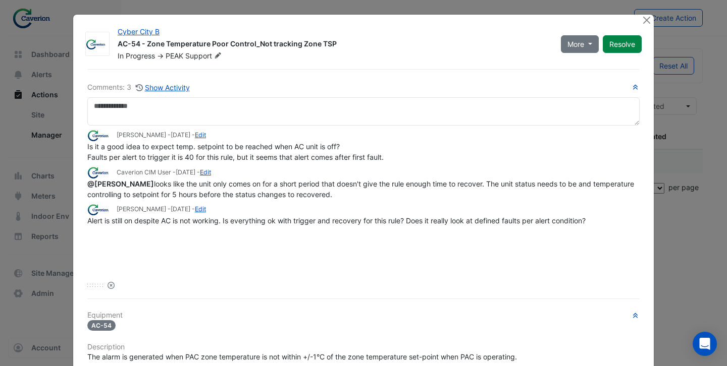
click at [324, 219] on span "Alert is still on despite AC is not working. Is everything ok with trigger and …" at bounding box center [336, 221] width 498 height 9
drag, startPoint x: 424, startPoint y: 218, endPoint x: 474, endPoint y: 218, distance: 50.0
click at [474, 218] on span "Alert is still on despite AC is not working. Is everything ok with trigger and …" at bounding box center [336, 221] width 498 height 9
click at [514, 219] on span "Alert is still on despite AC is not working. Is everything ok with trigger and …" at bounding box center [336, 221] width 498 height 9
drag, startPoint x: 168, startPoint y: 184, endPoint x: 208, endPoint y: 182, distance: 39.9
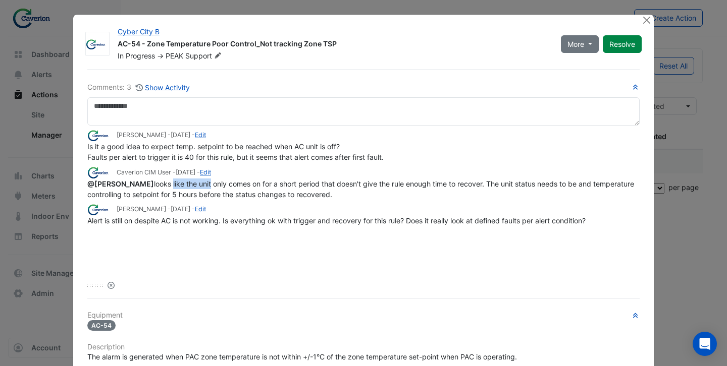
click at [208, 182] on span "@Tomas Jonkaitis looks like the unit only comes on for a short period that does…" at bounding box center [361, 189] width 549 height 19
click at [263, 187] on span "@Tomas Jonkaitis looks like the unit only comes on for a short period that does…" at bounding box center [361, 189] width 549 height 19
click at [255, 145] on span "Is it a good idea to expect temp. setpoint to be reached when AC unit is off? F…" at bounding box center [235, 151] width 296 height 19
click at [641, 19] on button "Close" at bounding box center [646, 20] width 11 height 11
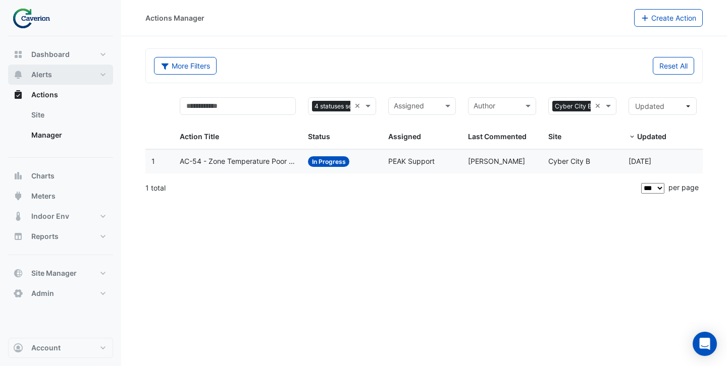
click at [51, 79] on span "Alerts" at bounding box center [41, 75] width 21 height 10
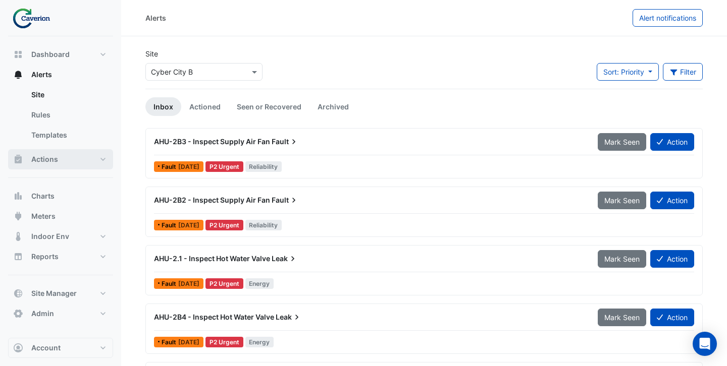
click at [57, 161] on span "Actions" at bounding box center [44, 159] width 27 height 10
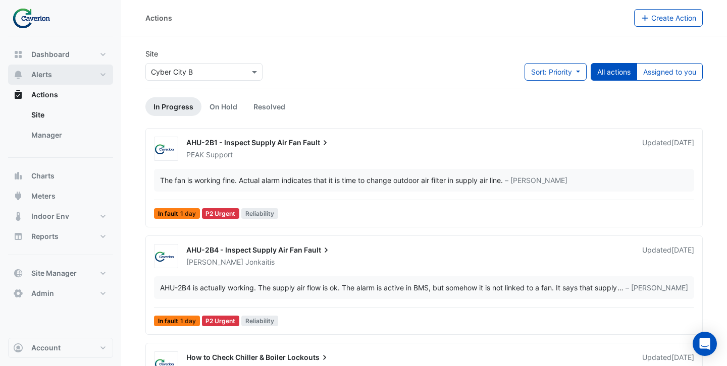
click at [62, 79] on button "Alerts" at bounding box center [60, 75] width 105 height 20
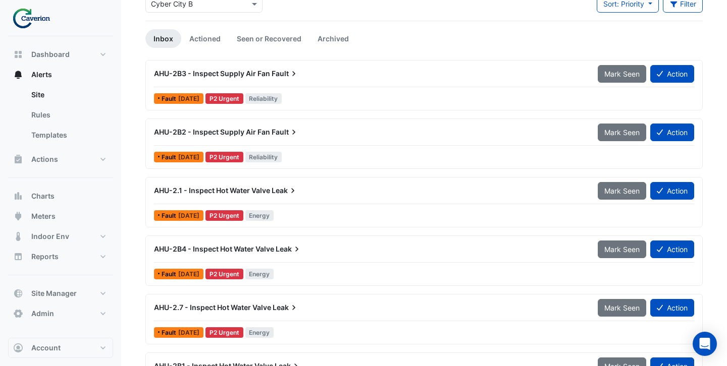
scroll to position [5, 0]
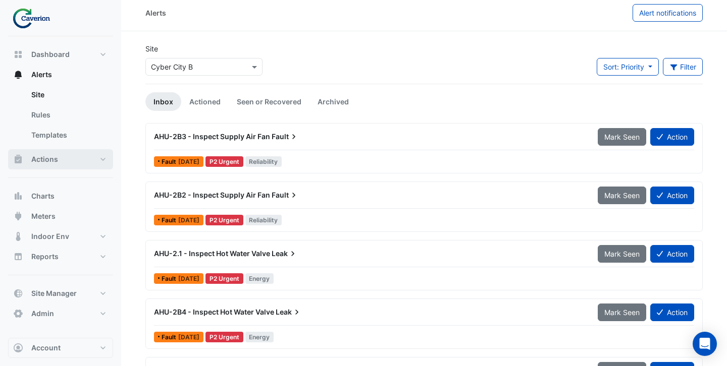
click at [40, 159] on span "Actions" at bounding box center [44, 159] width 27 height 10
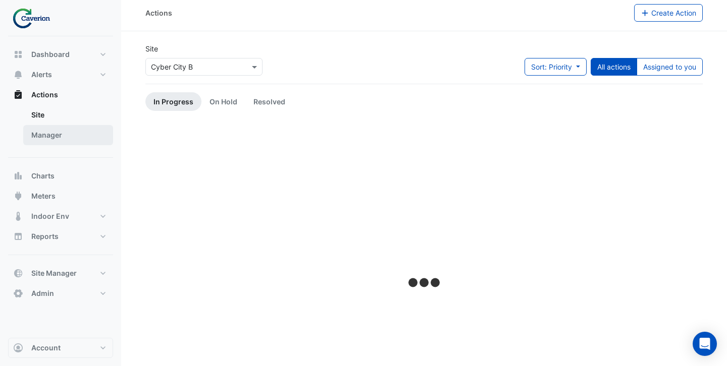
click at [47, 136] on link "Manager" at bounding box center [68, 135] width 90 height 20
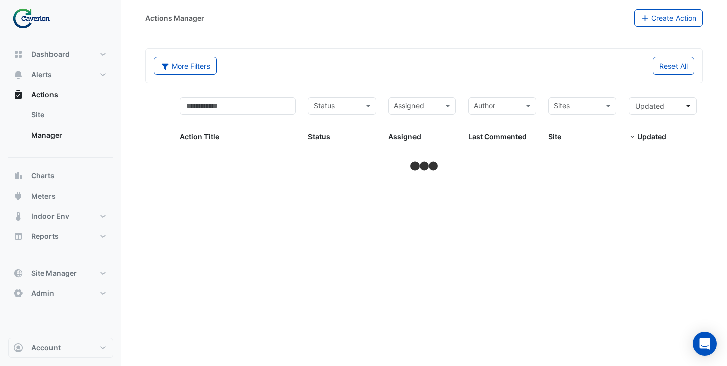
select select "***"
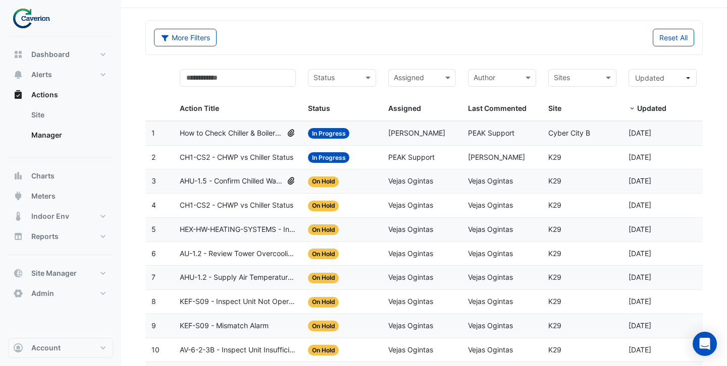
scroll to position [38, 0]
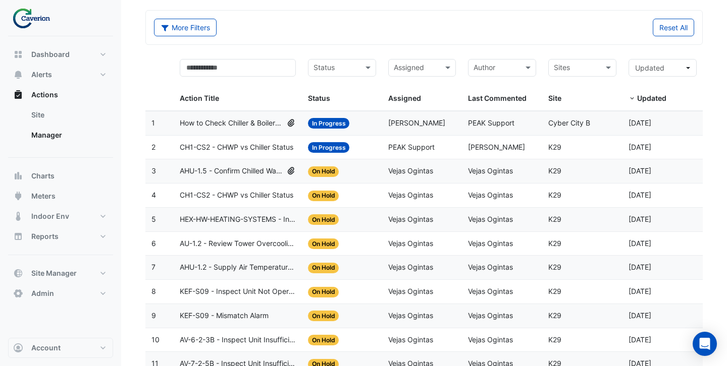
click at [253, 124] on span "How to Check Chiller & Boiler Lockouts" at bounding box center [231, 124] width 103 height 12
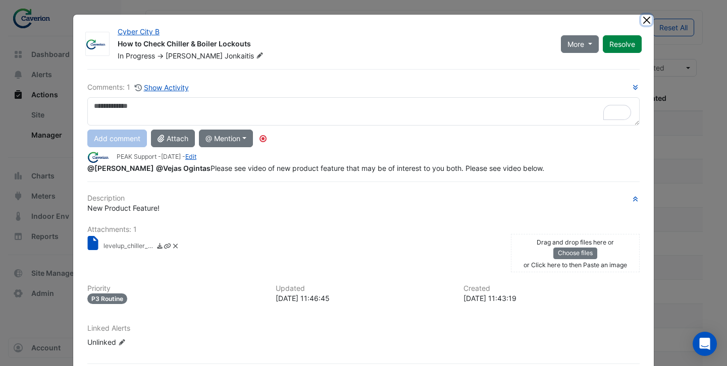
click at [644, 20] on button "Close" at bounding box center [646, 20] width 11 height 11
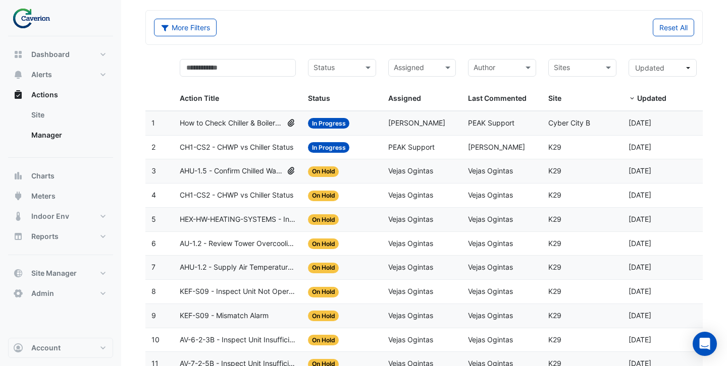
click at [272, 176] on span "AHU-1.5 - Confirm Chilled Water Valve Override Closed" at bounding box center [231, 172] width 103 height 12
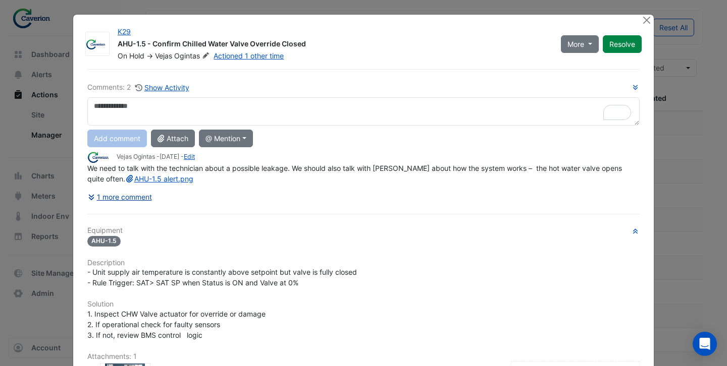
click at [121, 196] on button "1 more comment" at bounding box center [119, 197] width 65 height 18
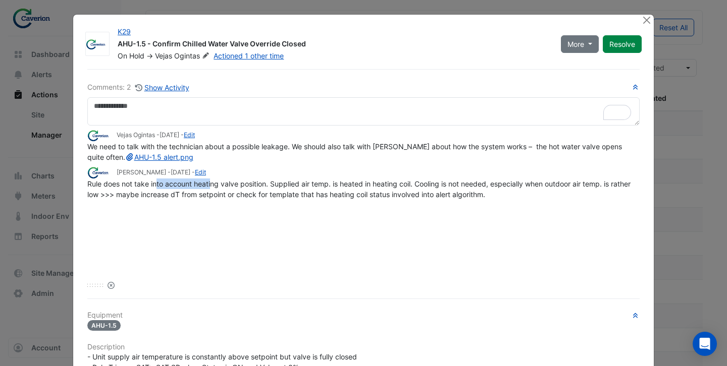
drag, startPoint x: 156, startPoint y: 184, endPoint x: 212, endPoint y: 179, distance: 56.2
click at [212, 180] on span "Rule does not take into account heating valve position. Supplied air temp. is h…" at bounding box center [359, 189] width 545 height 19
click at [273, 182] on span "Rule does not take into account heating valve position. Supplied air temp. is h…" at bounding box center [359, 189] width 545 height 19
drag, startPoint x: 180, startPoint y: 146, endPoint x: 272, endPoint y: 144, distance: 91.9
click at [272, 144] on span "We need to talk with the technician about a possible leakage. We should also ta…" at bounding box center [355, 151] width 536 height 19
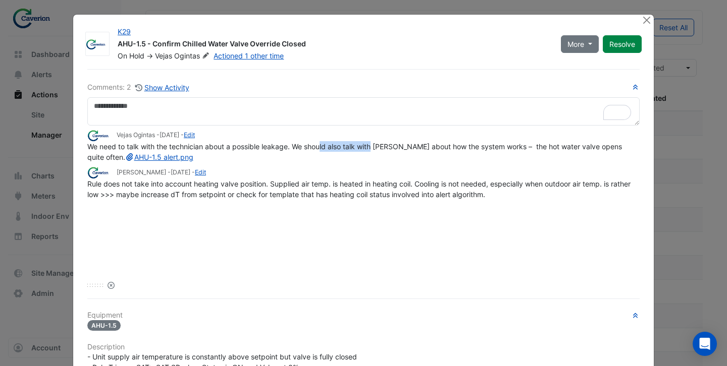
drag, startPoint x: 321, startPoint y: 144, endPoint x: 374, endPoint y: 144, distance: 53.5
click at [374, 144] on span "We need to talk with the technician about a possible leakage. We should also ta…" at bounding box center [355, 151] width 536 height 19
drag, startPoint x: 628, startPoint y: 147, endPoint x: 519, endPoint y: 150, distance: 109.0
click at [519, 150] on span "We need to talk with the technician about a possible leakage. We should also ta…" at bounding box center [355, 151] width 536 height 19
click at [131, 153] on link "AHU-1.5 alert.png" at bounding box center [159, 157] width 68 height 9
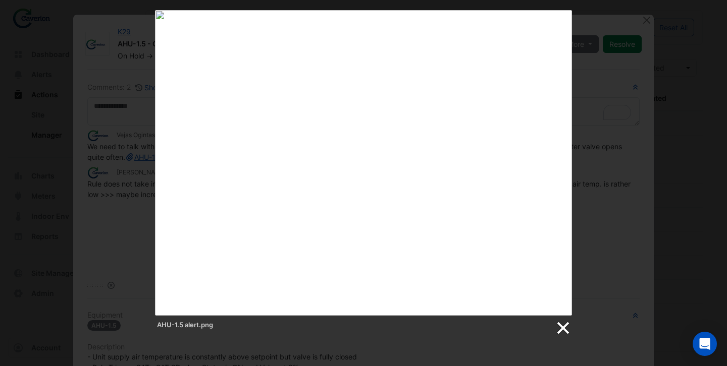
click at [565, 326] on link at bounding box center [562, 328] width 15 height 15
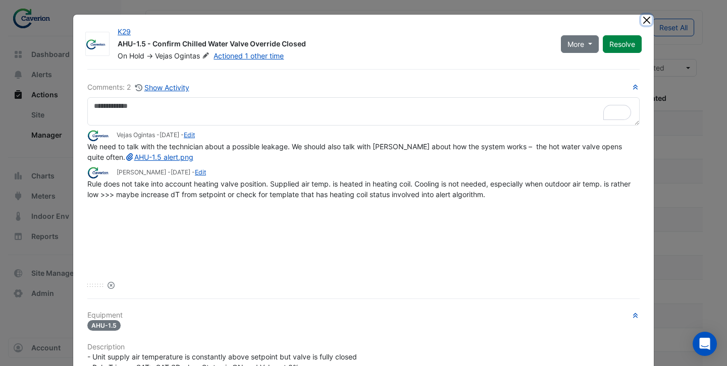
click at [645, 21] on button "Close" at bounding box center [646, 20] width 11 height 11
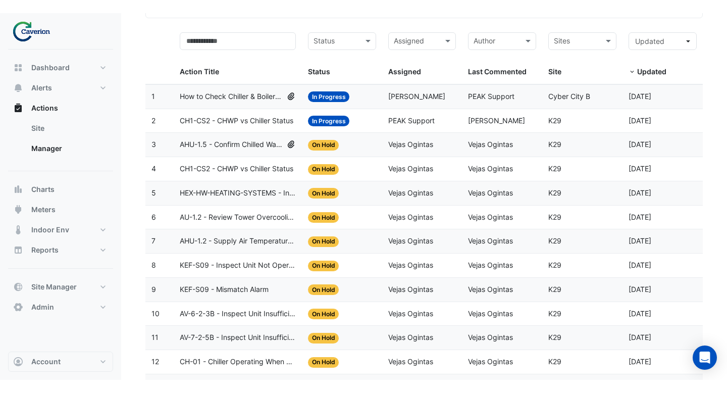
scroll to position [155, 0]
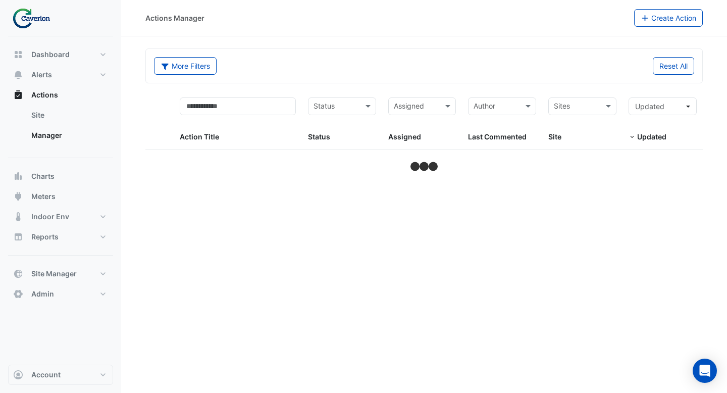
select select "***"
